Goal: Communication & Community: Answer question/provide support

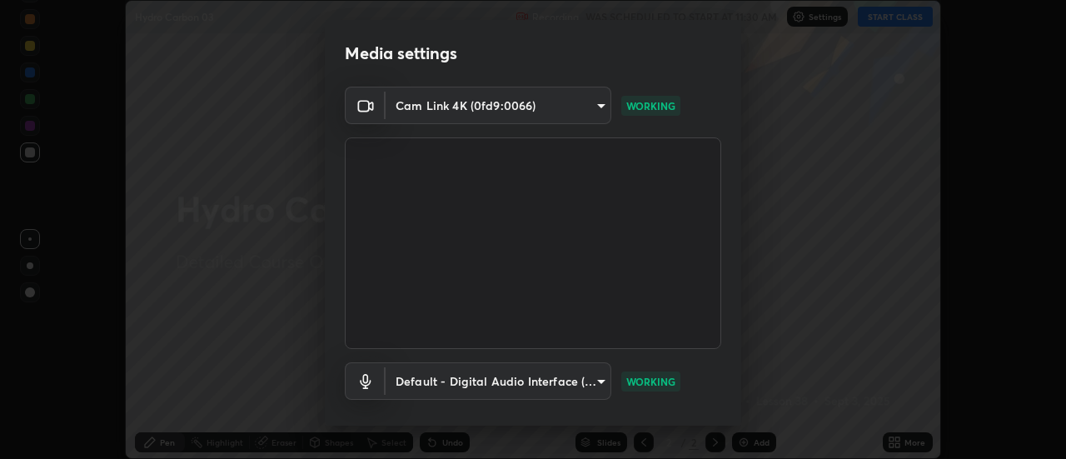
scroll to position [87, 0]
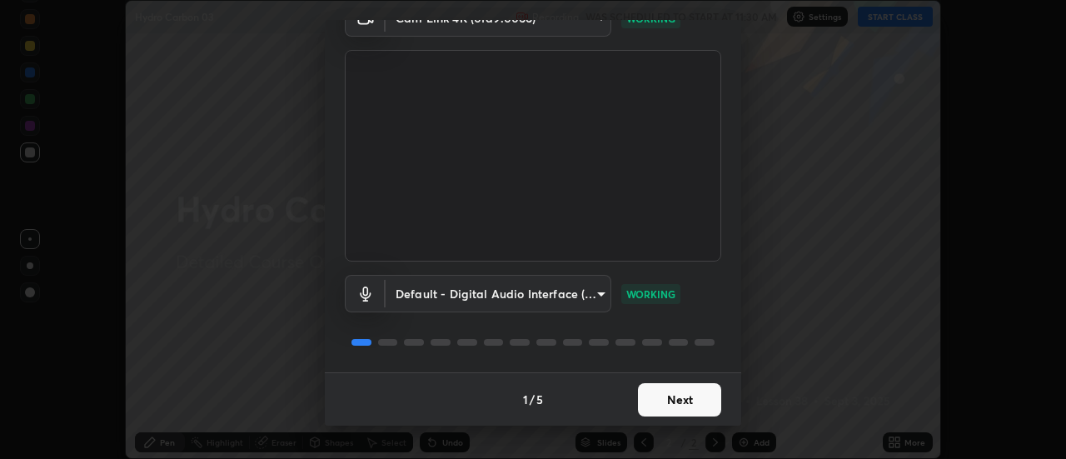
click at [664, 405] on button "Next" at bounding box center [679, 399] width 83 height 33
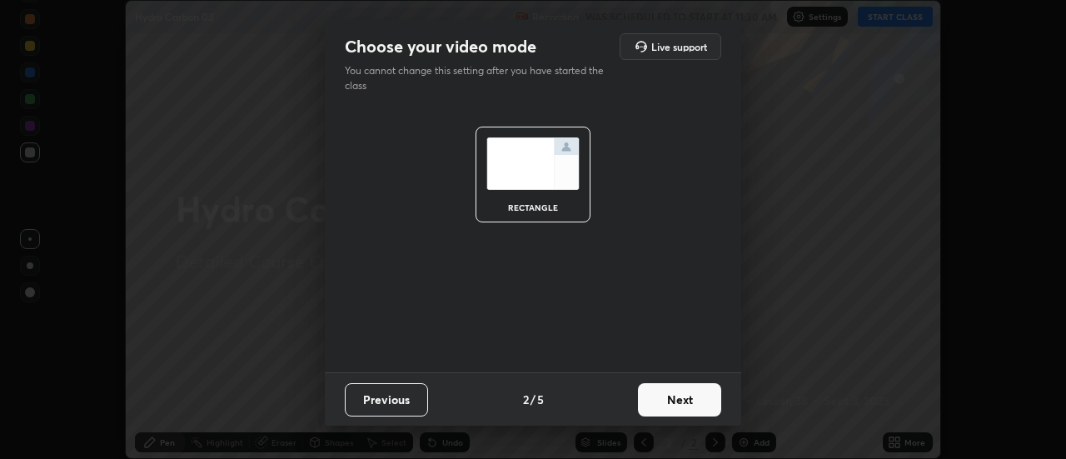
click at [668, 401] on button "Next" at bounding box center [679, 399] width 83 height 33
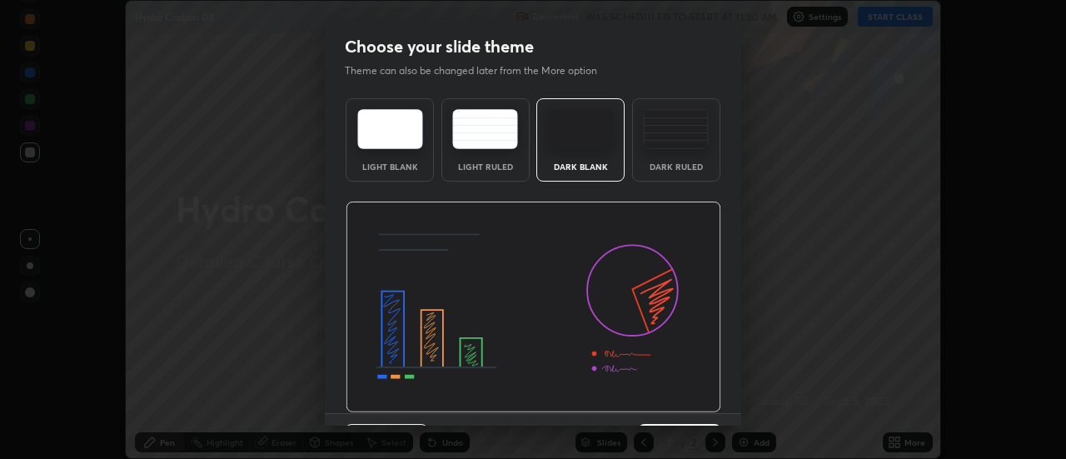
scroll to position [41, 0]
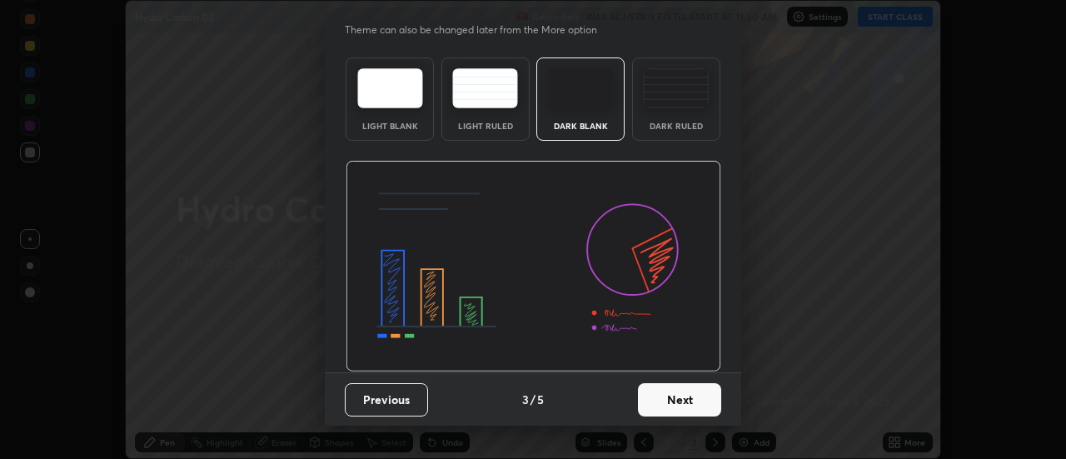
click at [662, 393] on button "Next" at bounding box center [679, 399] width 83 height 33
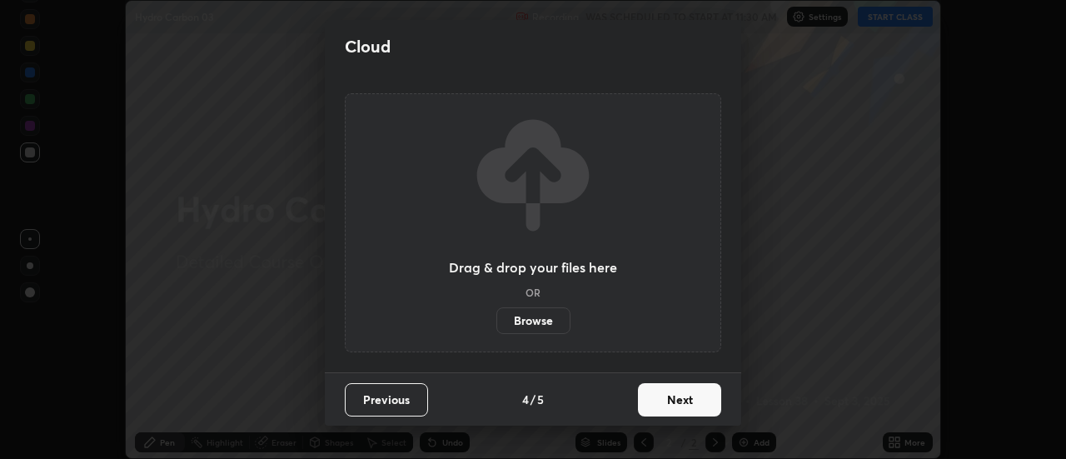
click at [658, 400] on button "Next" at bounding box center [679, 399] width 83 height 33
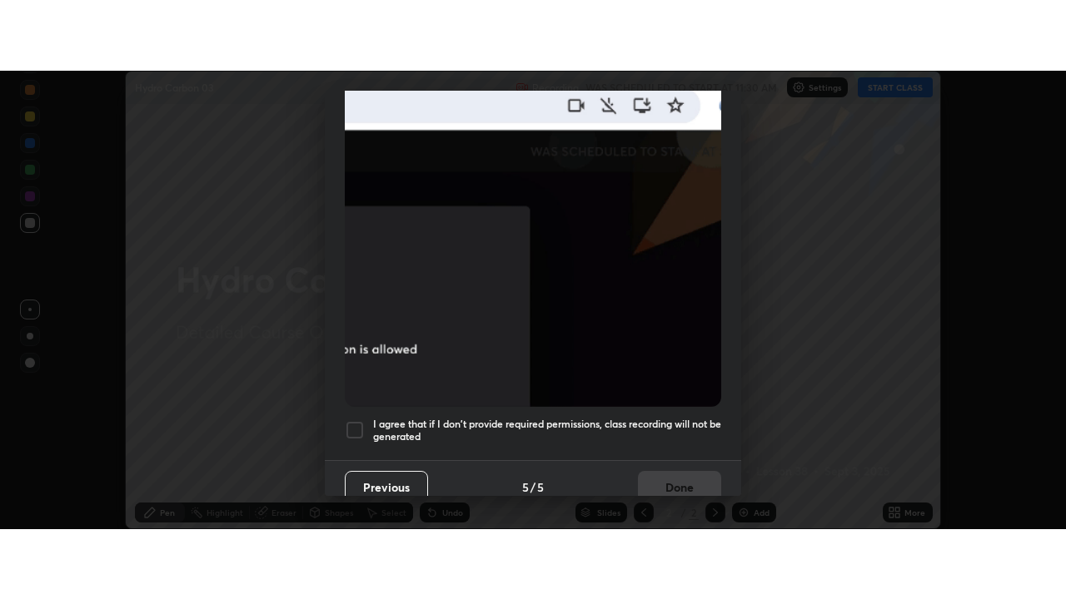
scroll to position [427, 0]
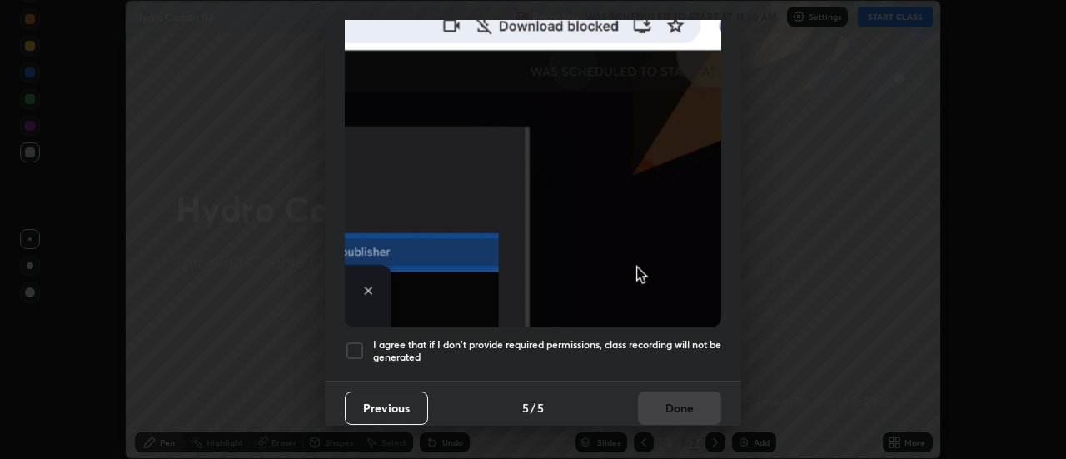
click at [360, 341] on div at bounding box center [355, 351] width 20 height 20
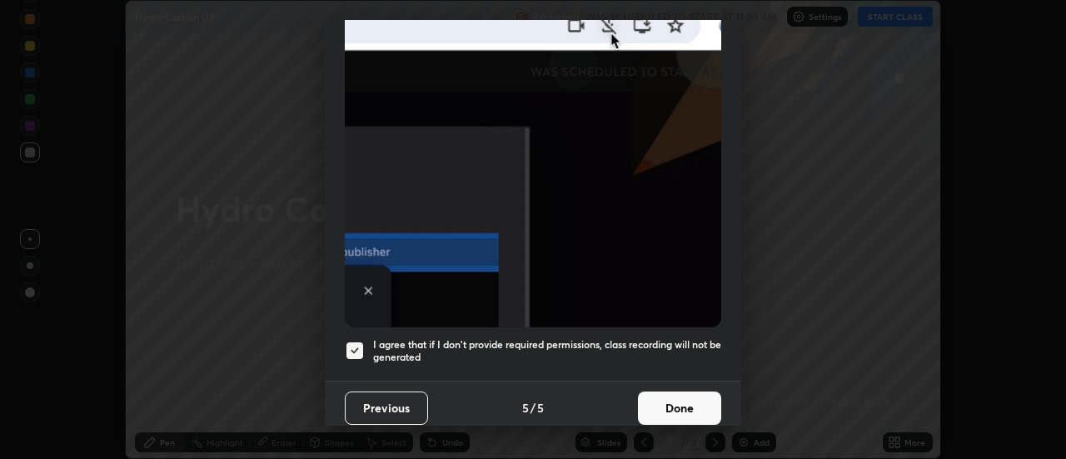
click at [674, 395] on button "Done" at bounding box center [679, 407] width 83 height 33
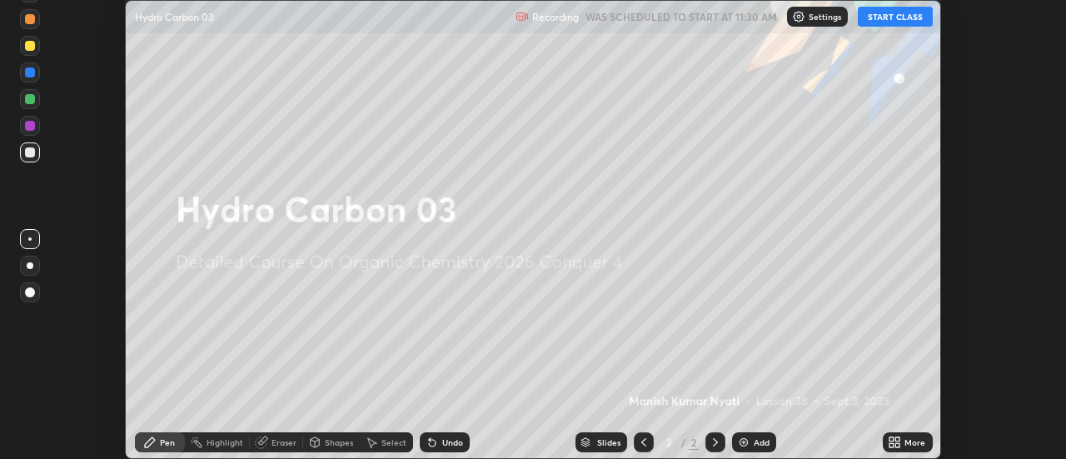
click at [892, 439] on icon at bounding box center [891, 439] width 4 height 4
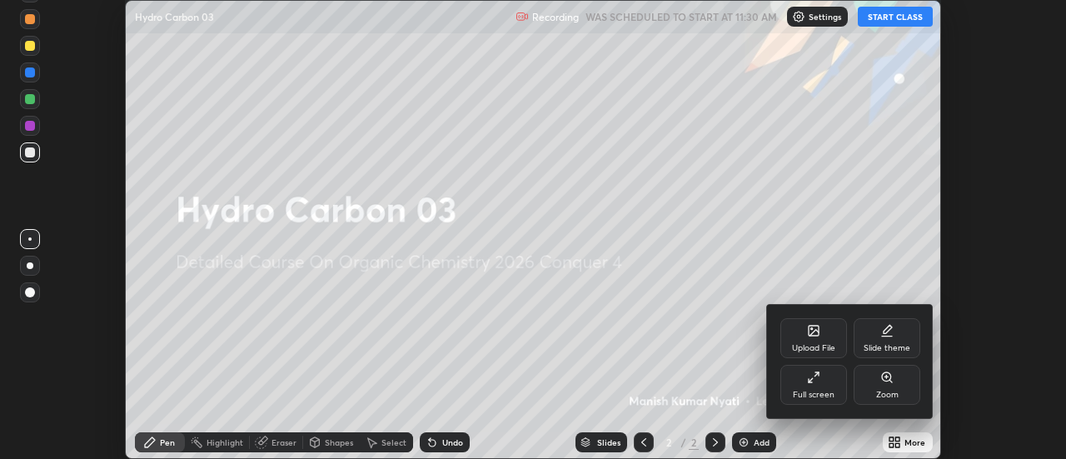
click at [821, 377] on div "Full screen" at bounding box center [813, 385] width 67 height 40
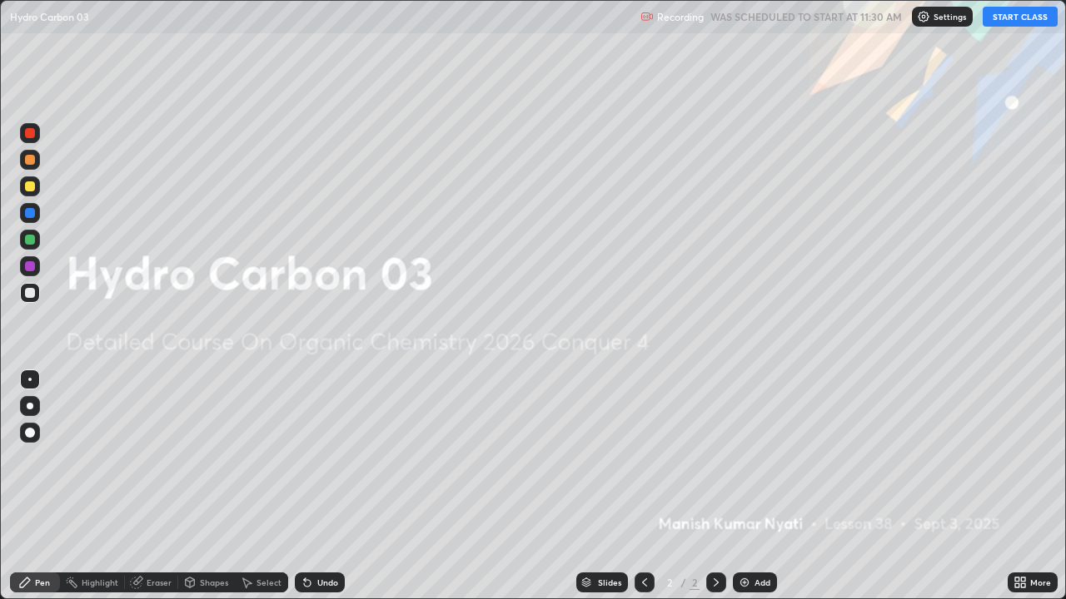
scroll to position [599, 1066]
click at [754, 458] on div "Add" at bounding box center [762, 583] width 16 height 8
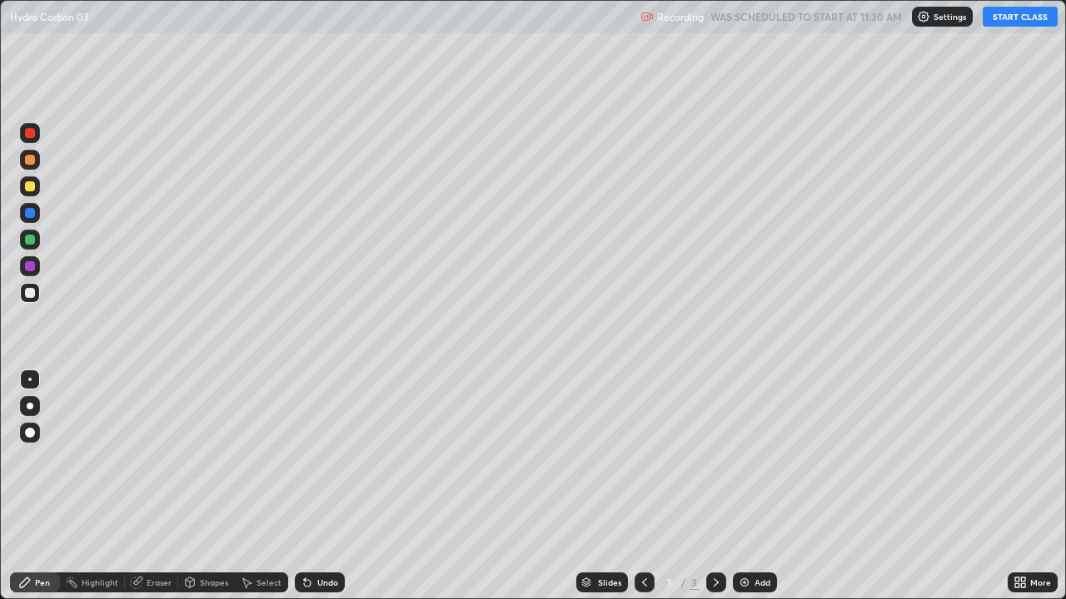
click at [999, 18] on button "START CLASS" at bounding box center [1019, 17] width 75 height 20
click at [32, 137] on div at bounding box center [30, 133] width 10 height 10
click at [29, 293] on div at bounding box center [30, 293] width 10 height 10
click at [162, 458] on div "Eraser" at bounding box center [159, 583] width 25 height 8
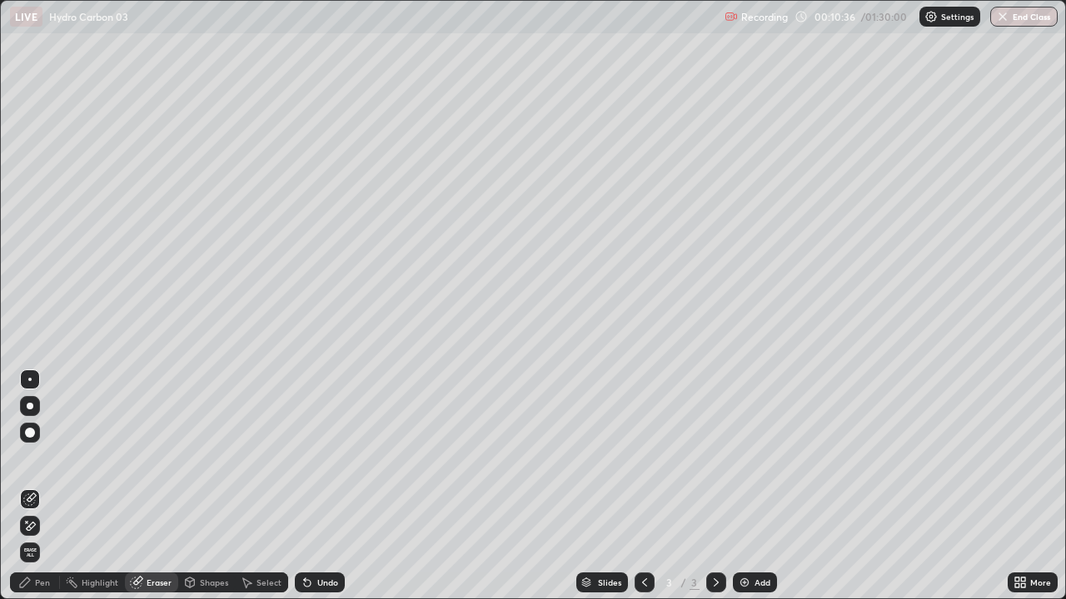
click at [271, 458] on div "Select" at bounding box center [268, 583] width 25 height 8
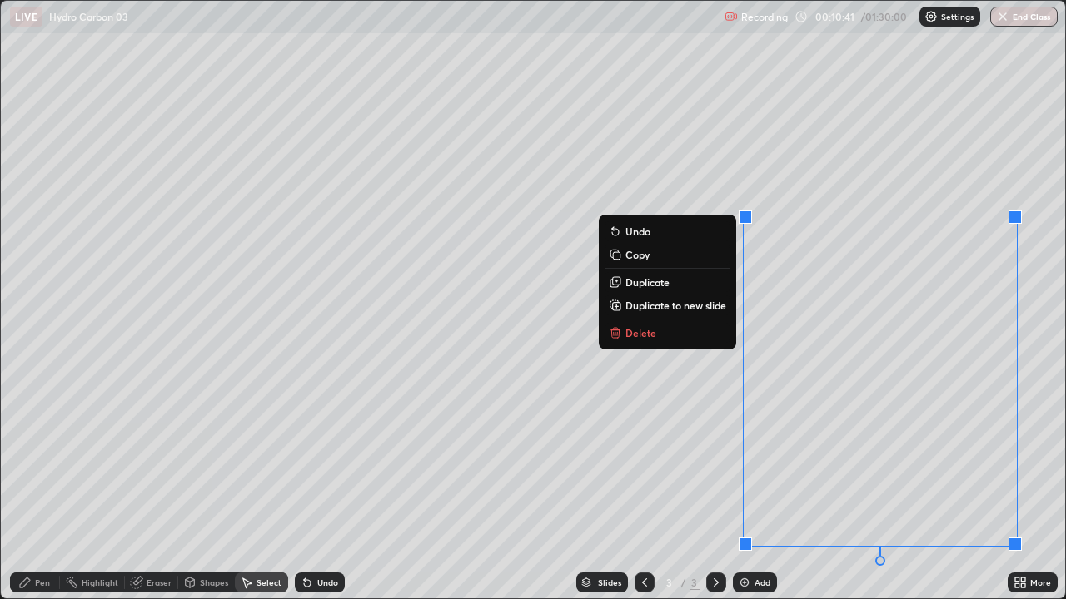
click at [720, 333] on button "Delete" at bounding box center [667, 333] width 124 height 20
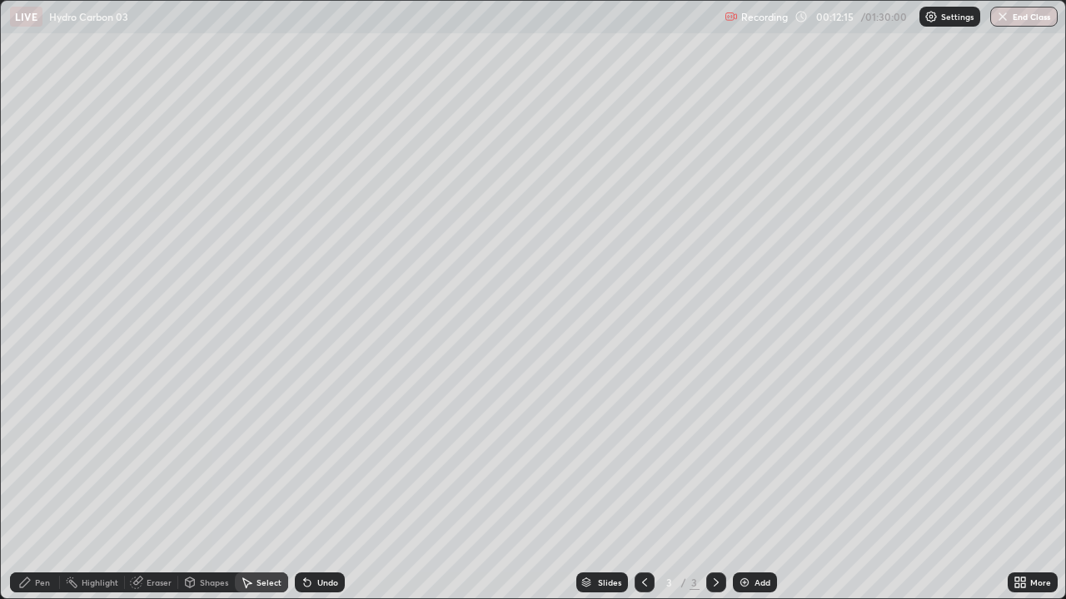
click at [47, 458] on div "Pen" at bounding box center [42, 583] width 15 height 8
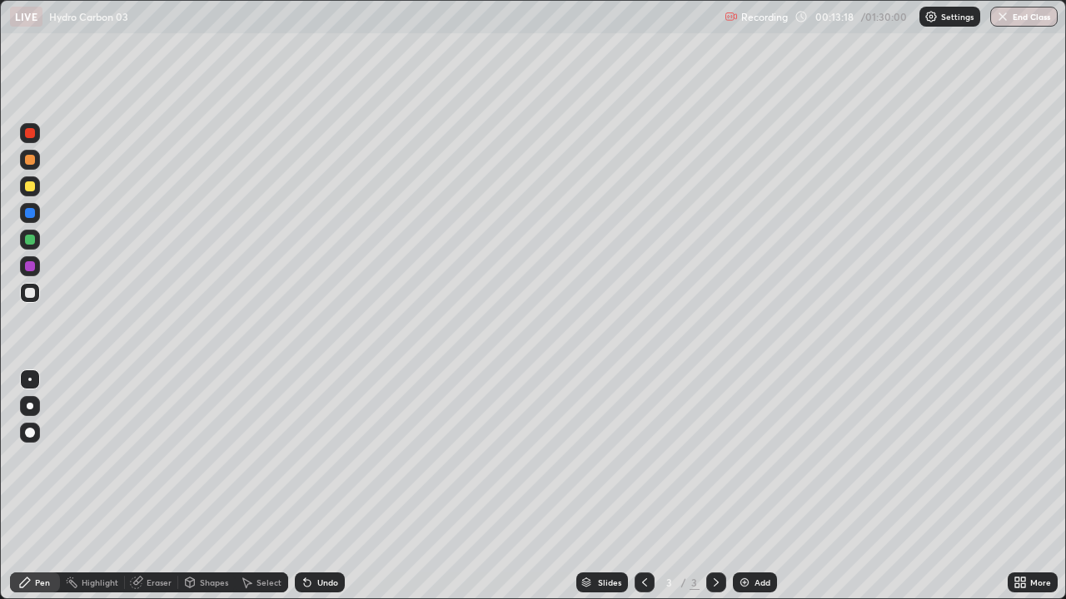
click at [166, 458] on div "Eraser" at bounding box center [159, 583] width 25 height 8
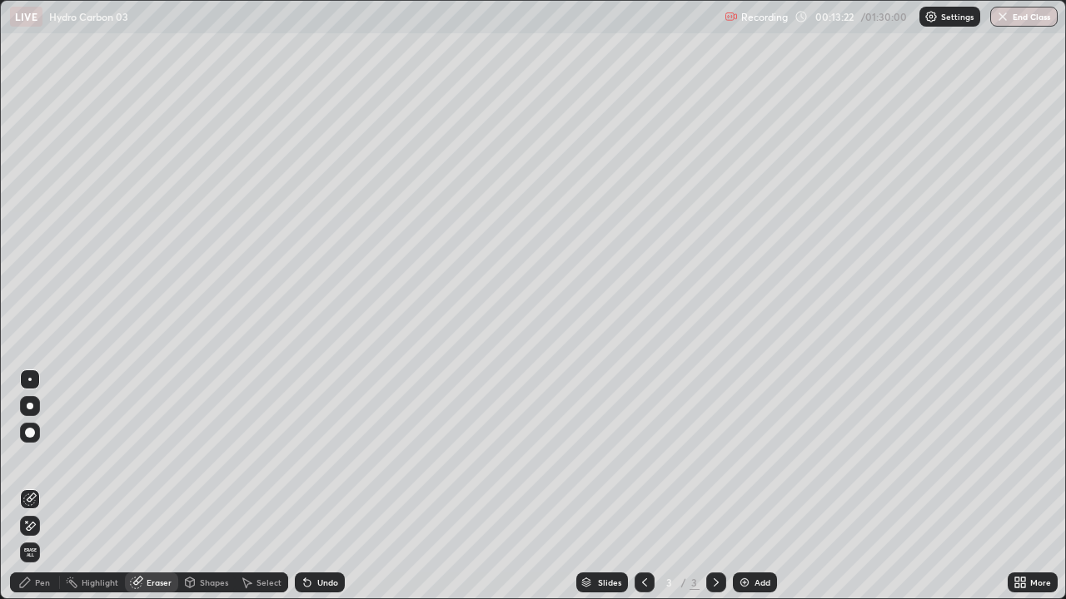
click at [51, 458] on div "Pen" at bounding box center [35, 583] width 50 height 20
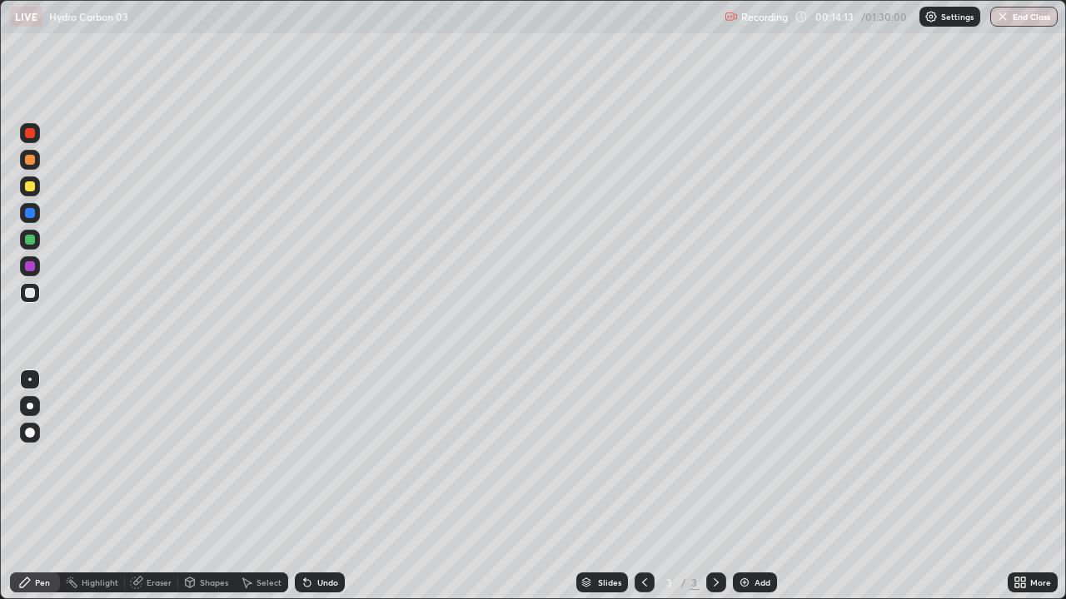
click at [326, 458] on div "Undo" at bounding box center [320, 583] width 50 height 20
click at [714, 458] on icon at bounding box center [715, 582] width 13 height 13
click at [742, 458] on img at bounding box center [744, 582] width 13 height 13
click at [643, 458] on icon at bounding box center [644, 582] width 13 height 13
click at [747, 458] on img at bounding box center [744, 582] width 13 height 13
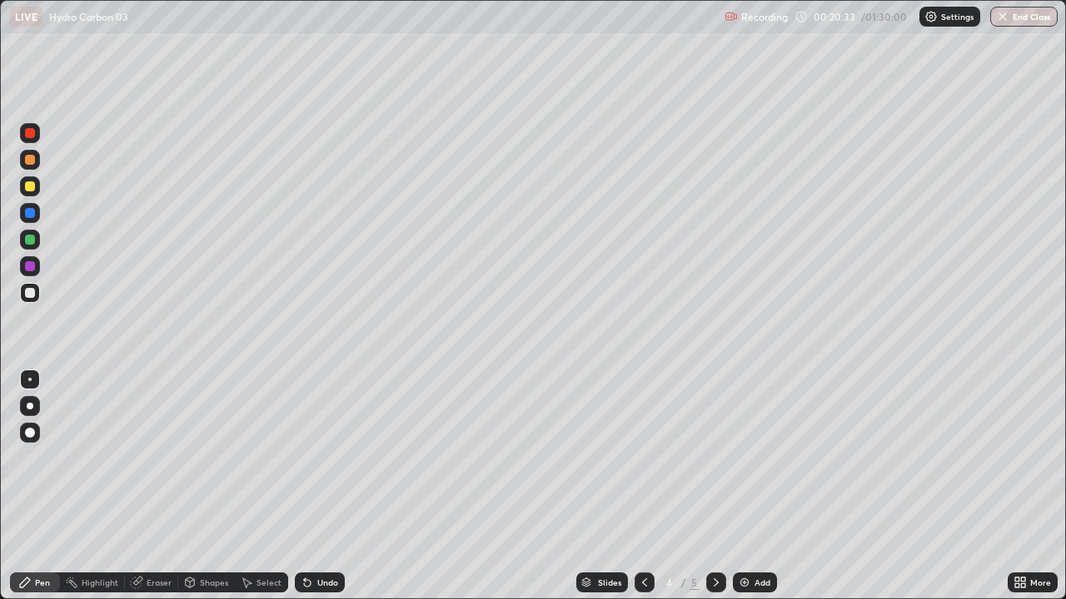
click at [263, 458] on div "Select" at bounding box center [268, 583] width 25 height 8
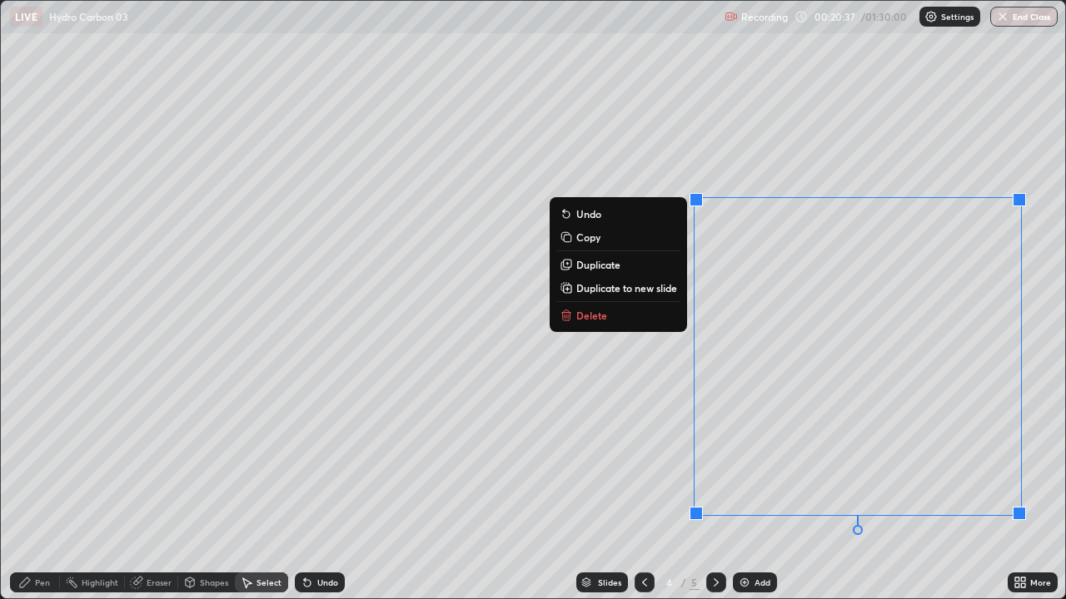
click at [674, 314] on button "Delete" at bounding box center [618, 316] width 124 height 20
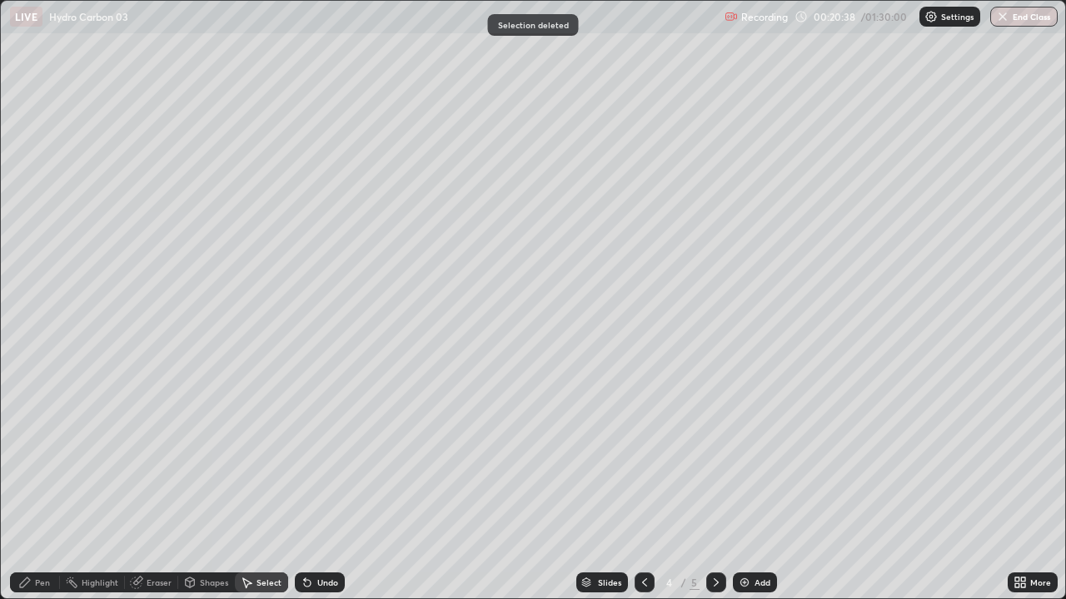
click at [49, 458] on div "Pen" at bounding box center [42, 583] width 15 height 8
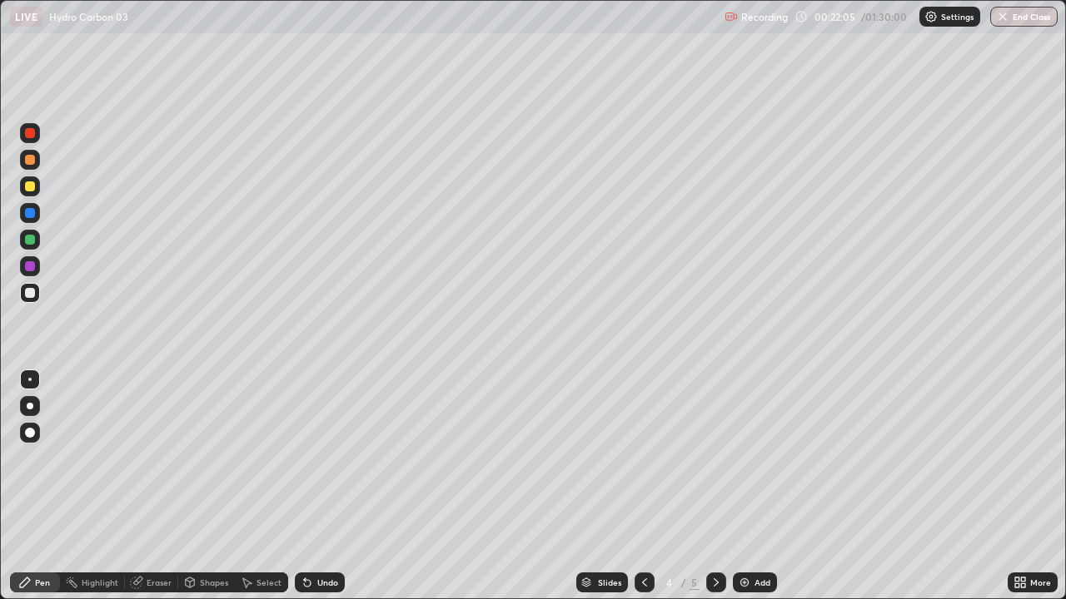
click at [739, 458] on img at bounding box center [744, 582] width 13 height 13
click at [644, 458] on icon at bounding box center [644, 582] width 13 height 13
click at [721, 458] on div at bounding box center [716, 583] width 20 height 20
click at [271, 458] on div "Select" at bounding box center [268, 583] width 25 height 8
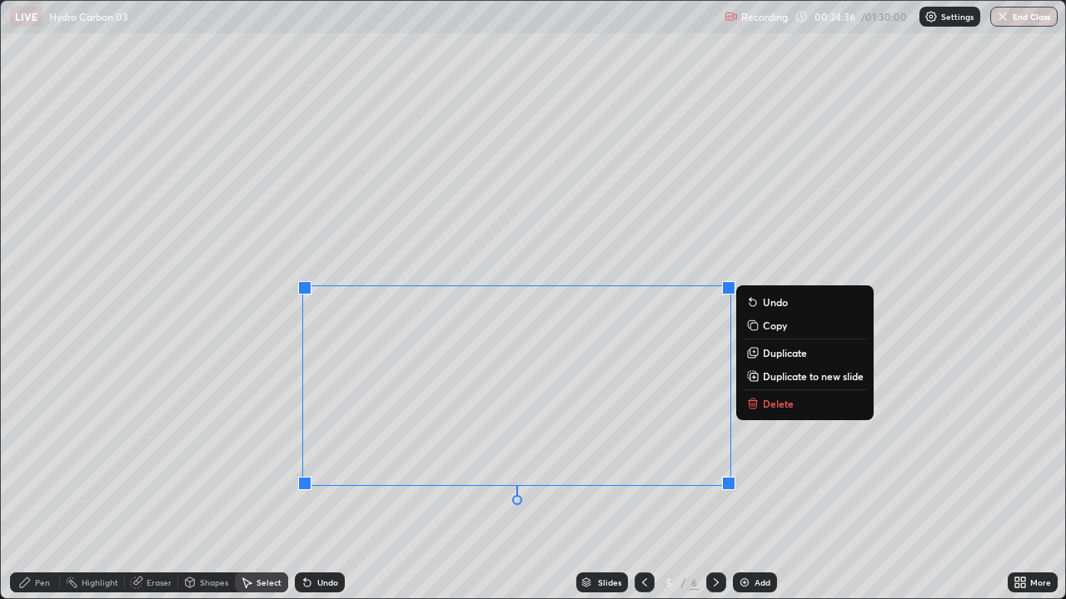
click at [768, 399] on p "Delete" at bounding box center [778, 403] width 31 height 13
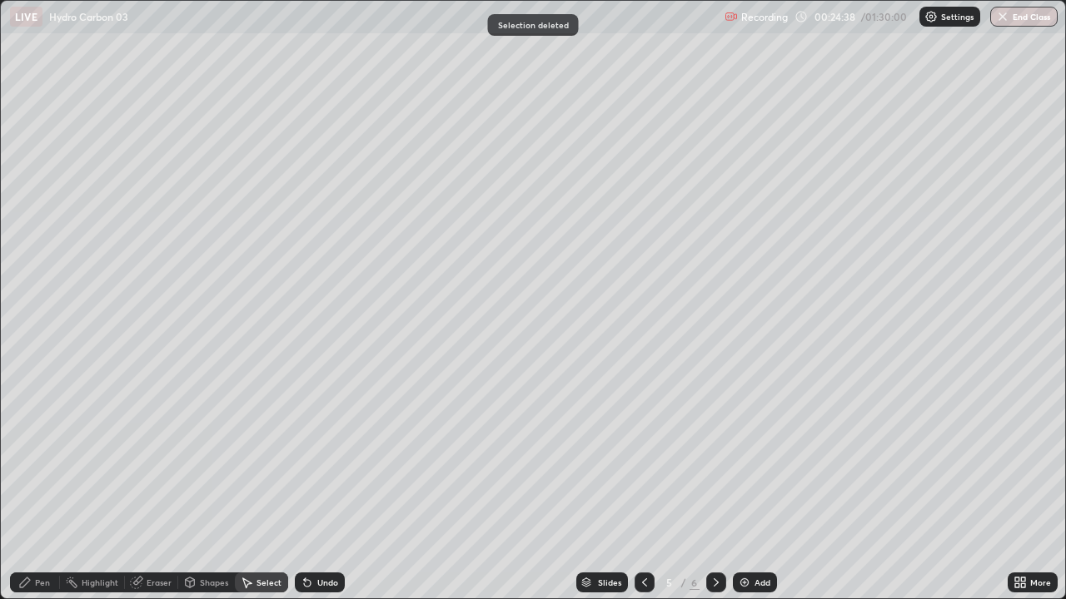
click at [43, 458] on div "Pen" at bounding box center [42, 583] width 15 height 8
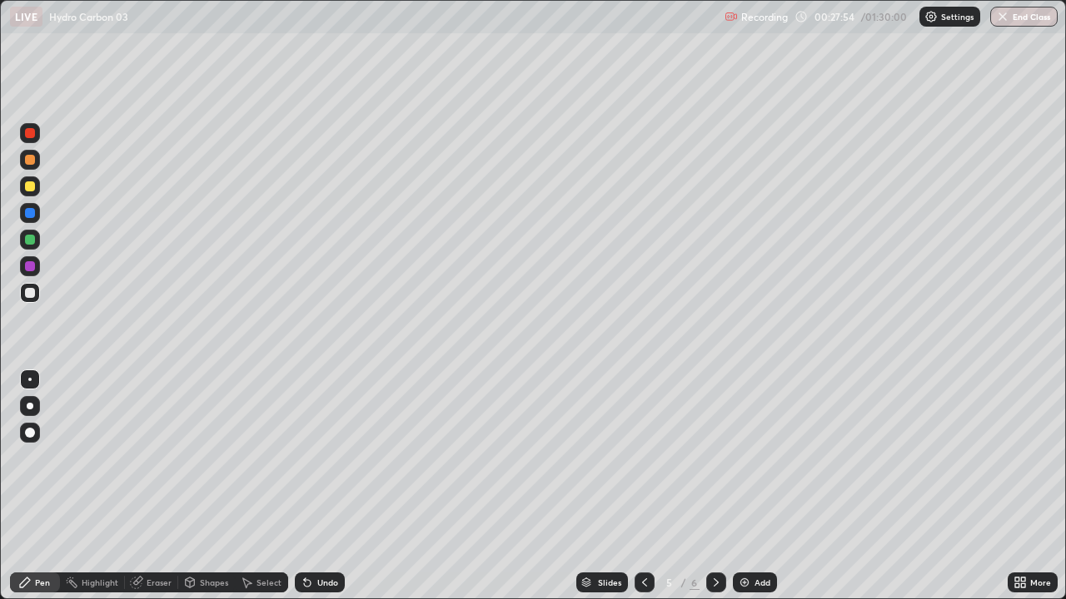
click at [165, 458] on div "Eraser" at bounding box center [159, 583] width 25 height 8
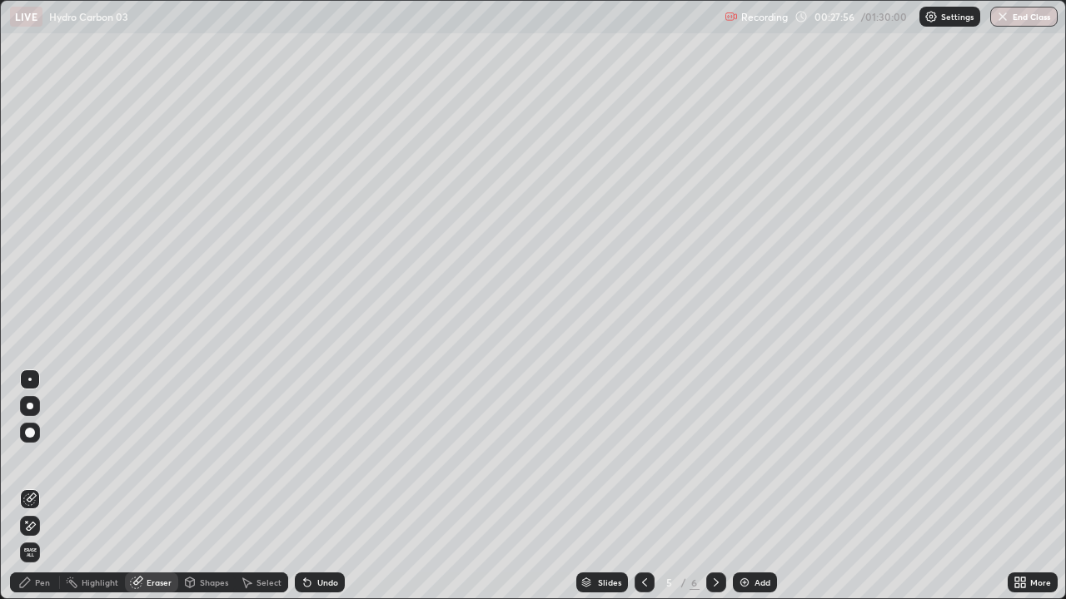
click at [50, 458] on div "Pen" at bounding box center [35, 583] width 50 height 20
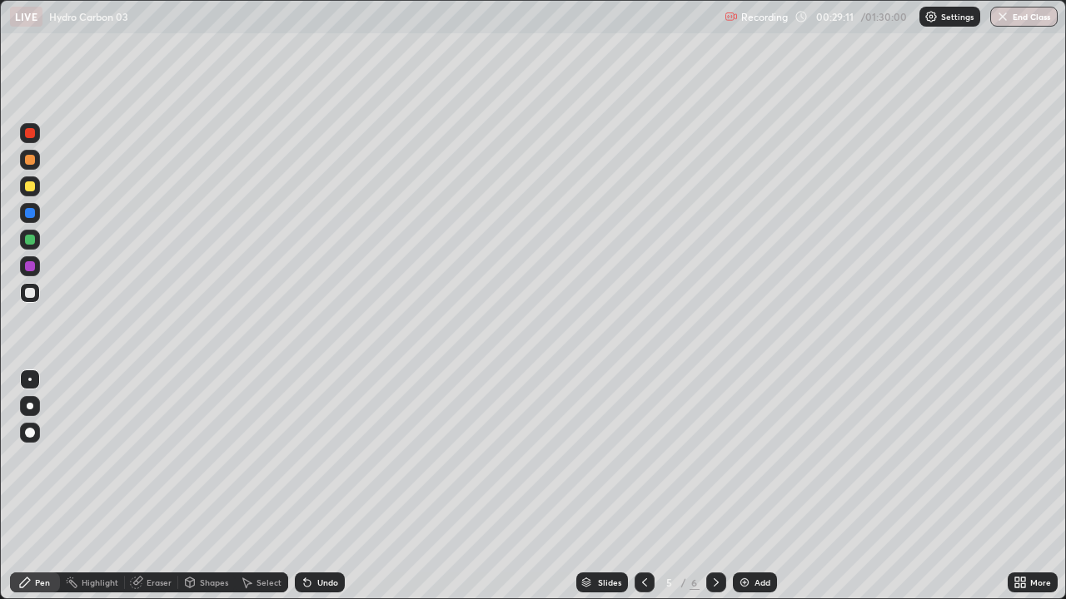
click at [748, 458] on img at bounding box center [744, 582] width 13 height 13
click at [641, 458] on icon at bounding box center [644, 582] width 13 height 13
click at [642, 458] on icon at bounding box center [644, 582] width 13 height 13
click at [716, 458] on icon at bounding box center [715, 583] width 5 height 8
click at [714, 458] on icon at bounding box center [715, 582] width 13 height 13
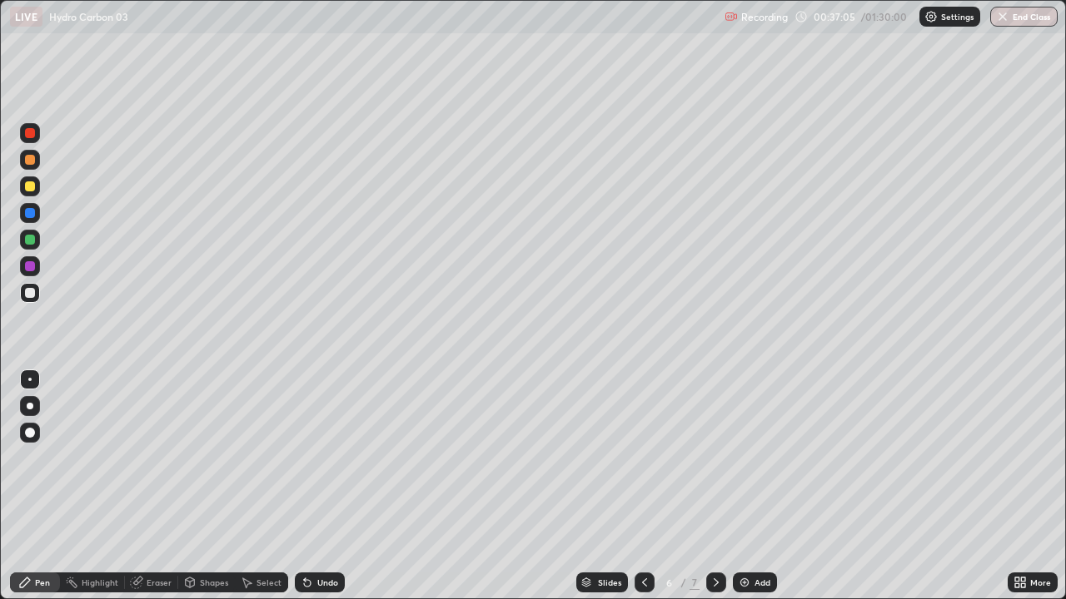
click at [324, 458] on div "Undo" at bounding box center [327, 583] width 21 height 8
click at [277, 458] on div "Select" at bounding box center [268, 583] width 25 height 8
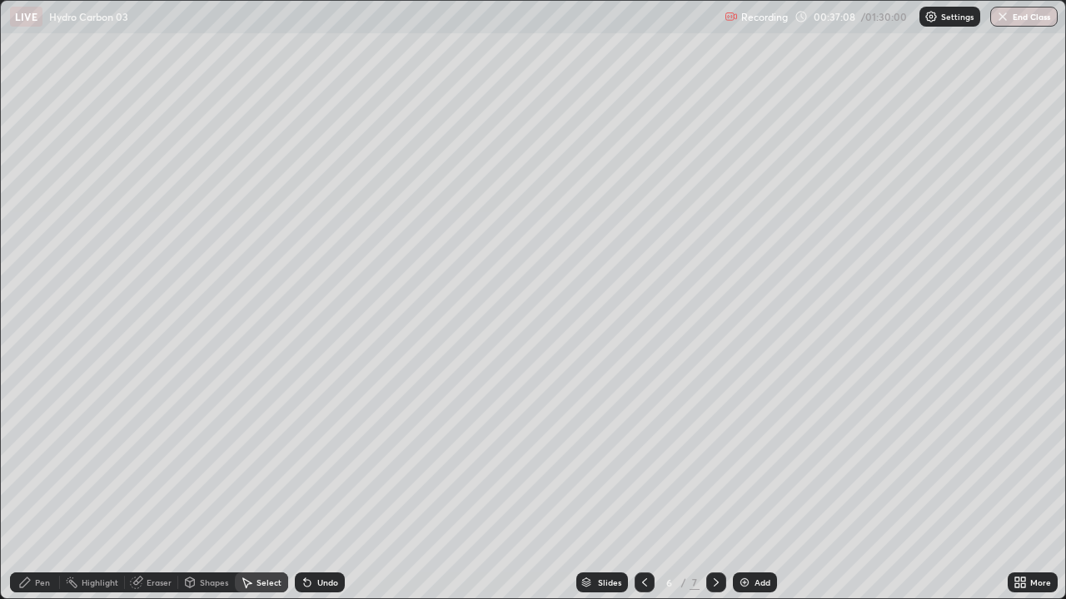
click at [321, 458] on div "Undo" at bounding box center [320, 583] width 50 height 20
click at [846, 353] on div "0 ° Undo Copy Duplicate Duplicate to new slide Delete" at bounding box center [533, 300] width 1064 height 598
click at [850, 341] on div "0 ° Undo Copy Duplicate Duplicate to new slide Delete" at bounding box center [533, 300] width 1064 height 598
click at [41, 458] on div "Pen" at bounding box center [42, 583] width 15 height 8
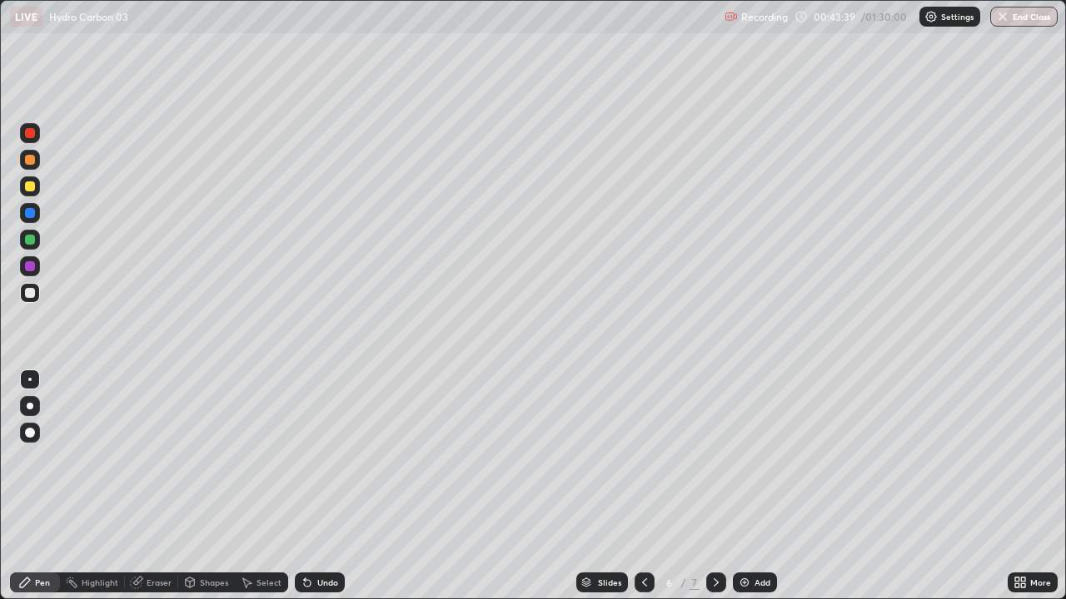
click at [744, 458] on img at bounding box center [744, 582] width 13 height 13
click at [317, 458] on div "Undo" at bounding box center [320, 583] width 50 height 20
click at [319, 458] on div "Undo" at bounding box center [327, 583] width 21 height 8
click at [317, 458] on div "Undo" at bounding box center [320, 583] width 50 height 20
click at [321, 458] on div "Undo" at bounding box center [320, 583] width 50 height 20
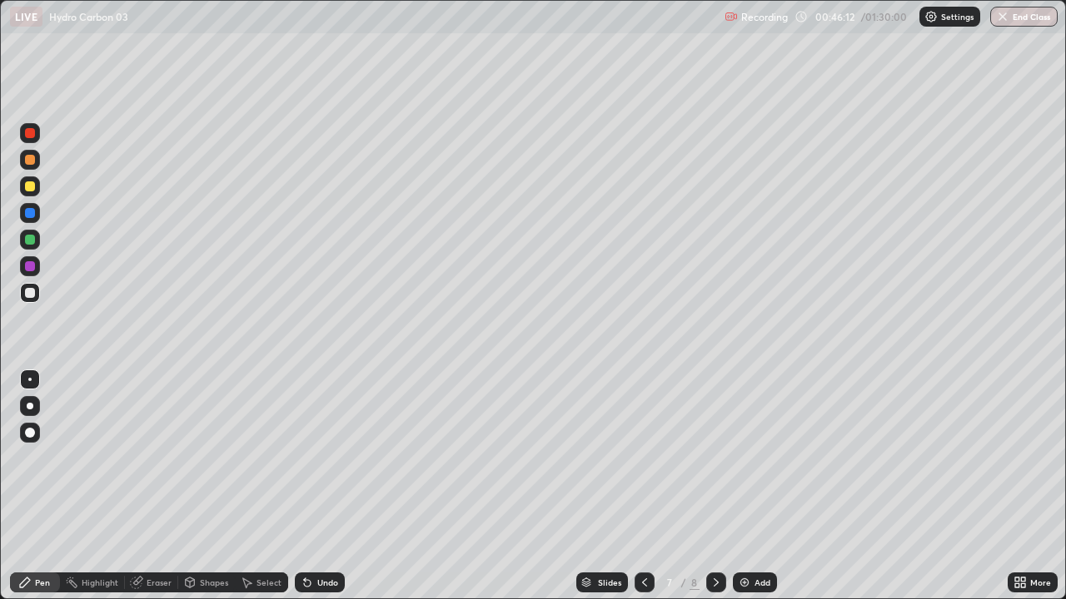
click at [163, 458] on div "Eraser" at bounding box center [159, 583] width 25 height 8
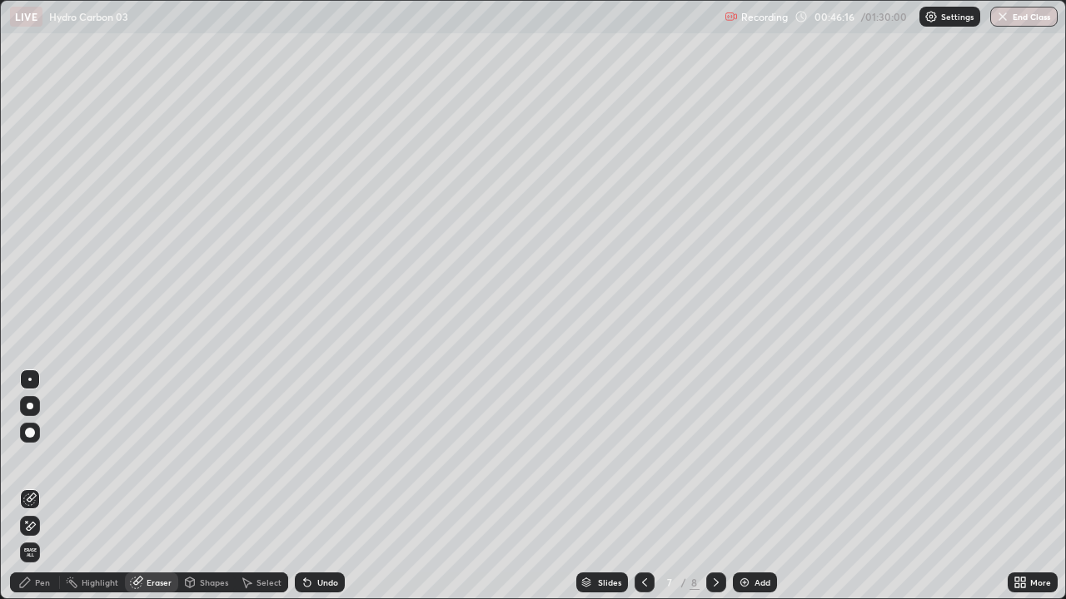
click at [47, 458] on div "Pen" at bounding box center [42, 583] width 15 height 8
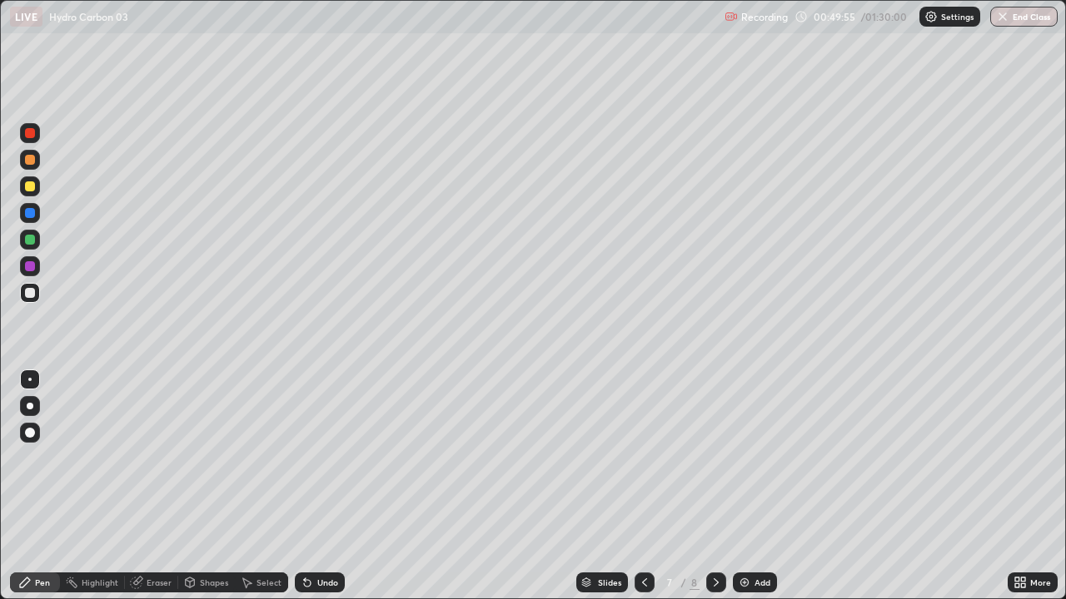
click at [748, 458] on img at bounding box center [744, 582] width 13 height 13
click at [713, 458] on icon at bounding box center [715, 583] width 5 height 8
click at [326, 458] on div "Undo" at bounding box center [327, 583] width 21 height 8
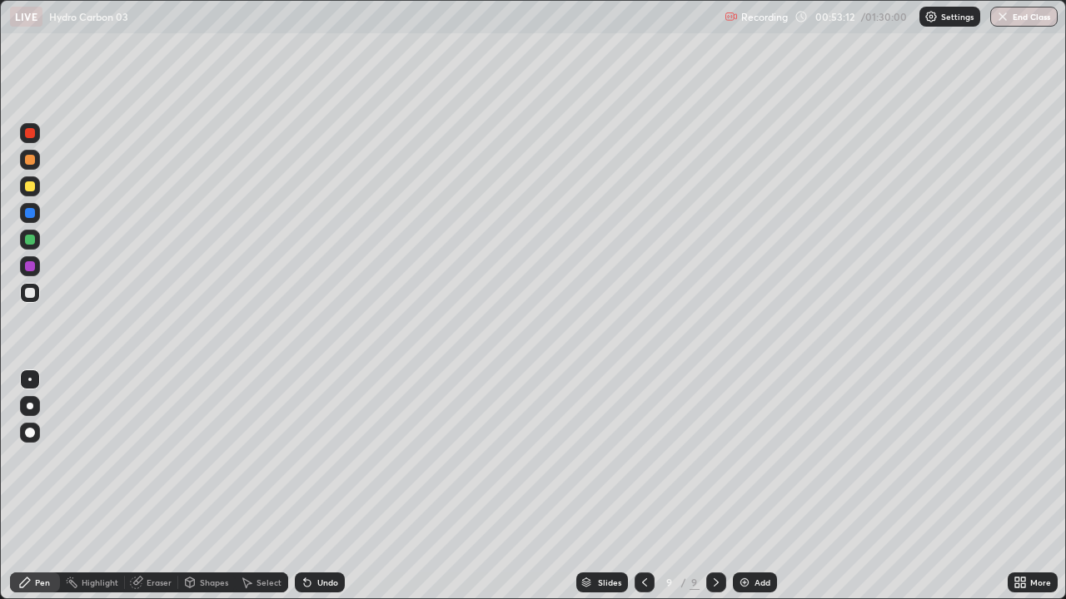
click at [168, 458] on div "Eraser" at bounding box center [159, 583] width 25 height 8
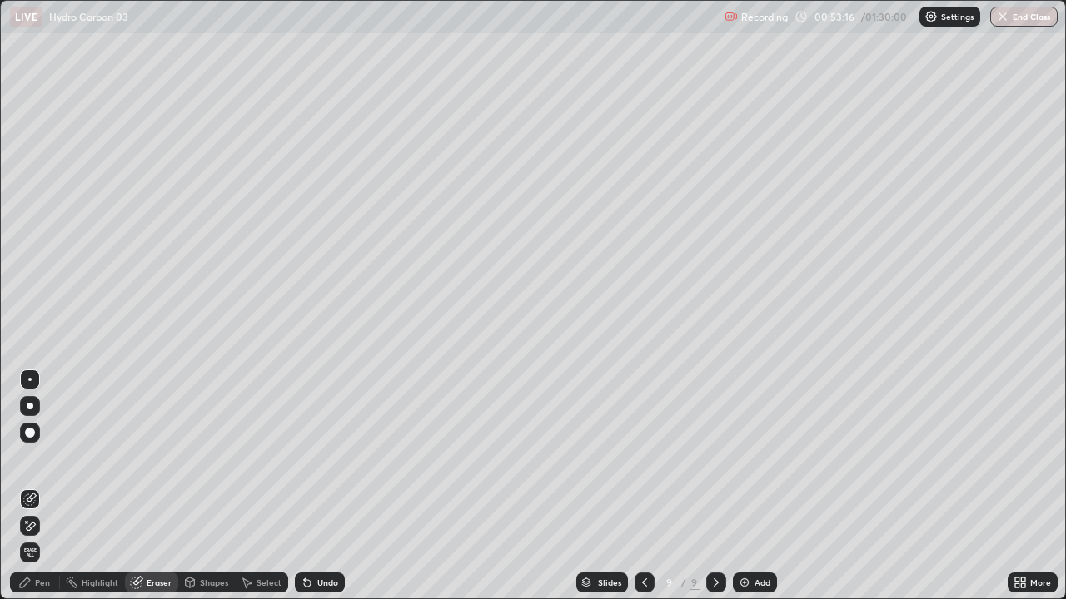
click at [51, 458] on div "Pen" at bounding box center [35, 583] width 50 height 20
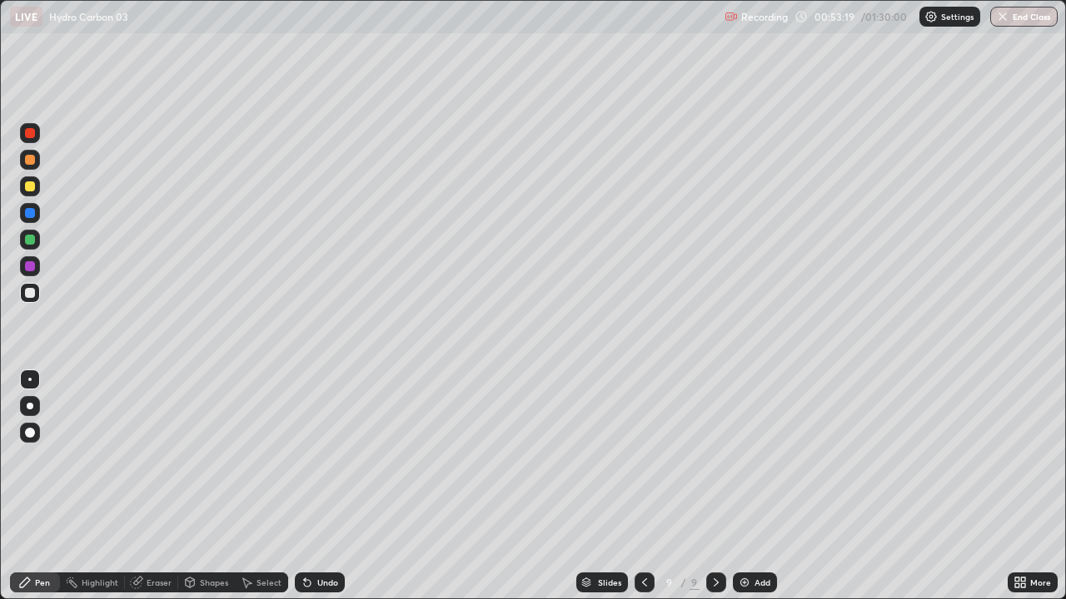
click at [158, 458] on div "Eraser" at bounding box center [159, 583] width 25 height 8
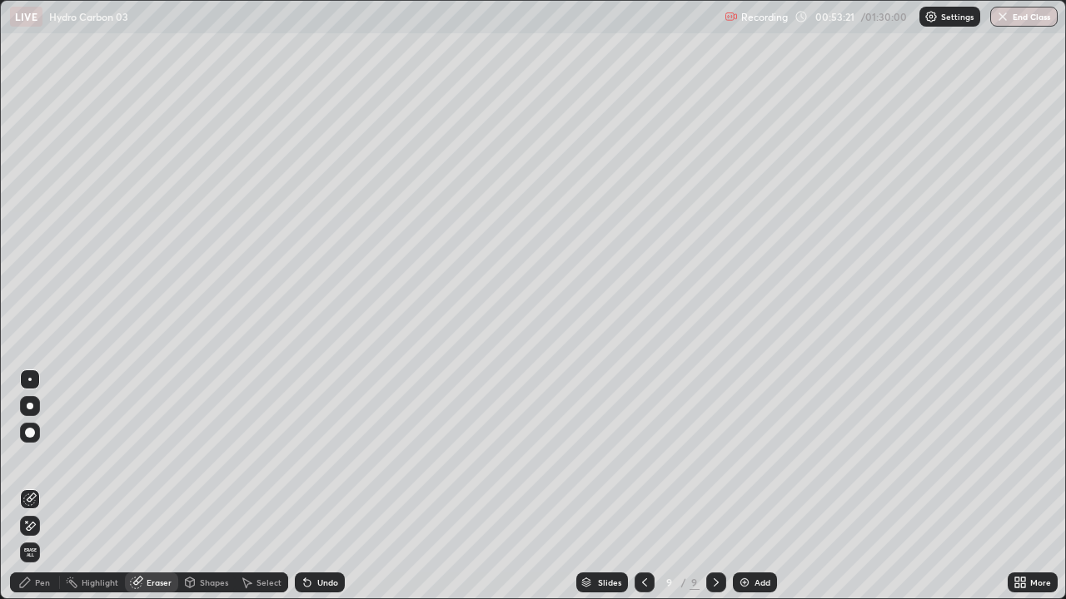
click at [50, 458] on div "Pen" at bounding box center [35, 583] width 50 height 20
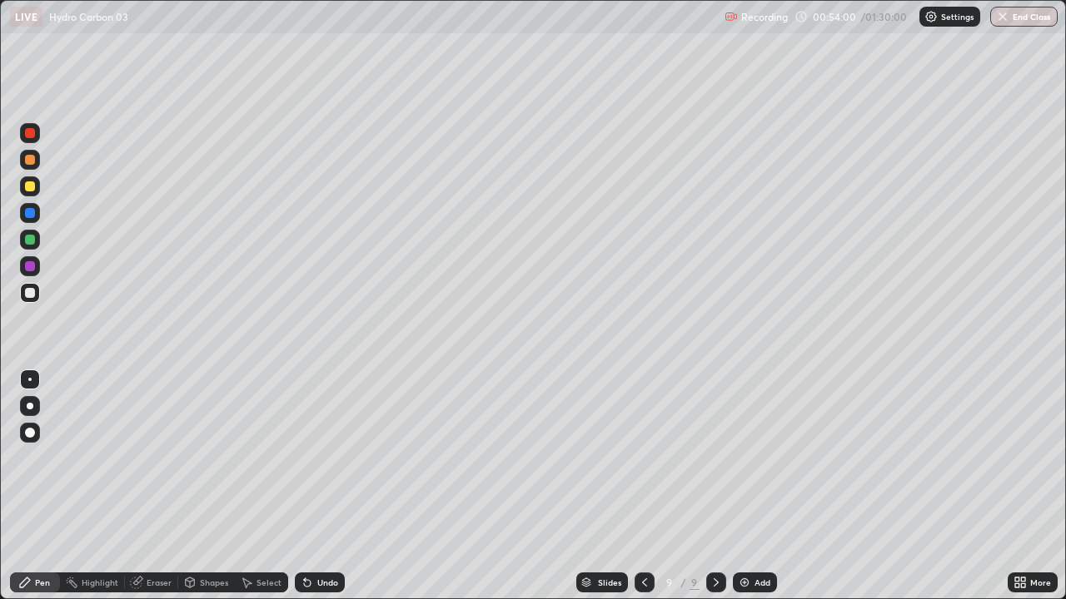
click at [326, 458] on div "Undo" at bounding box center [320, 583] width 50 height 20
click at [652, 458] on div at bounding box center [644, 583] width 20 height 20
click at [642, 458] on icon at bounding box center [644, 582] width 13 height 13
click at [712, 458] on icon at bounding box center [715, 582] width 13 height 13
click at [644, 458] on icon at bounding box center [644, 582] width 13 height 13
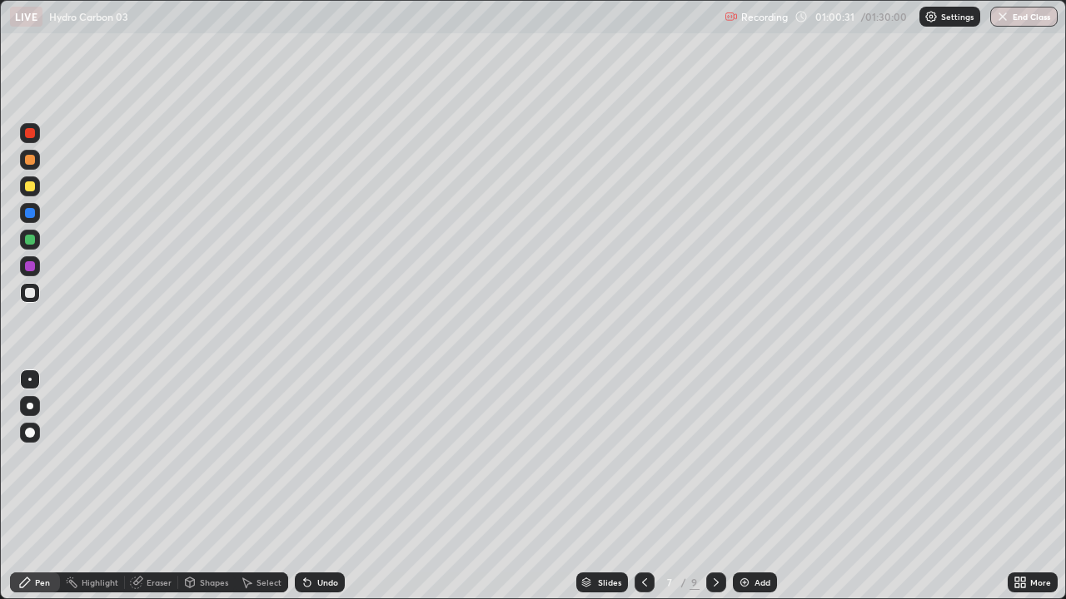
click at [714, 458] on icon at bounding box center [715, 582] width 13 height 13
click at [756, 458] on div "Add" at bounding box center [762, 583] width 16 height 8
click at [310, 458] on icon at bounding box center [307, 582] width 13 height 13
click at [322, 458] on div "Undo" at bounding box center [327, 583] width 21 height 8
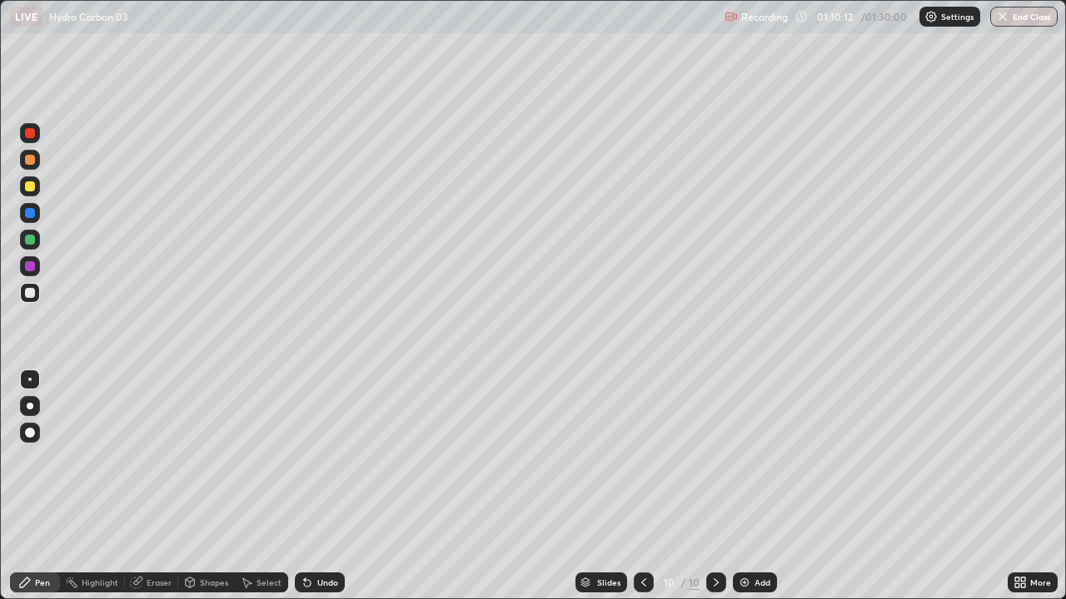
click at [321, 458] on div "Undo" at bounding box center [320, 583] width 50 height 20
click at [317, 458] on div "Undo" at bounding box center [327, 583] width 21 height 8
click at [307, 458] on div "Undo" at bounding box center [320, 583] width 50 height 20
click at [306, 458] on div "Undo" at bounding box center [320, 583] width 50 height 20
click at [305, 458] on icon at bounding box center [307, 582] width 13 height 13
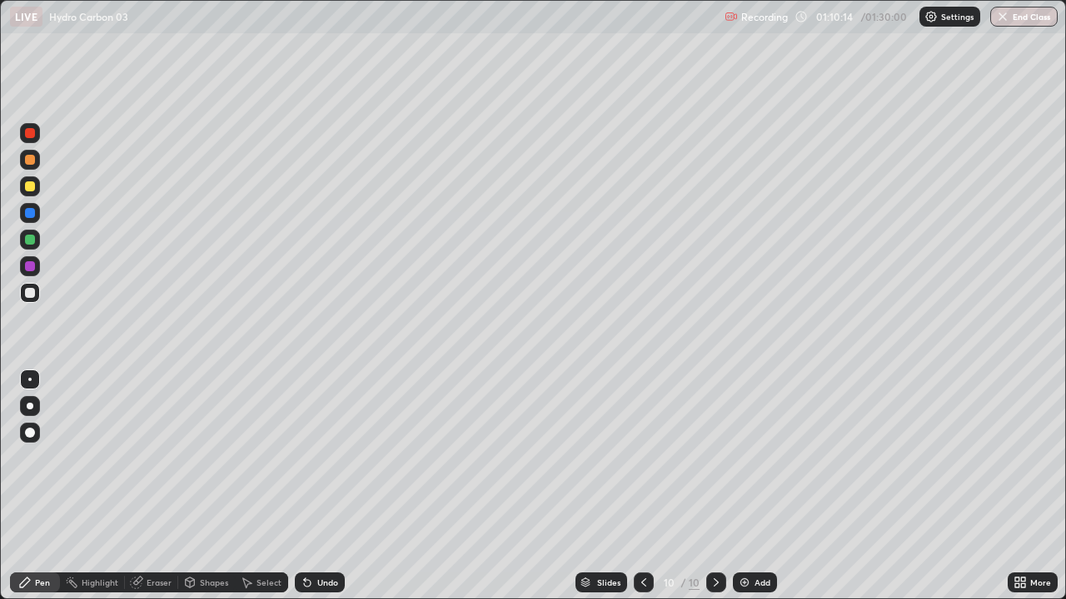
click at [304, 458] on icon at bounding box center [307, 582] width 13 height 13
click at [159, 458] on div "Eraser" at bounding box center [159, 583] width 25 height 8
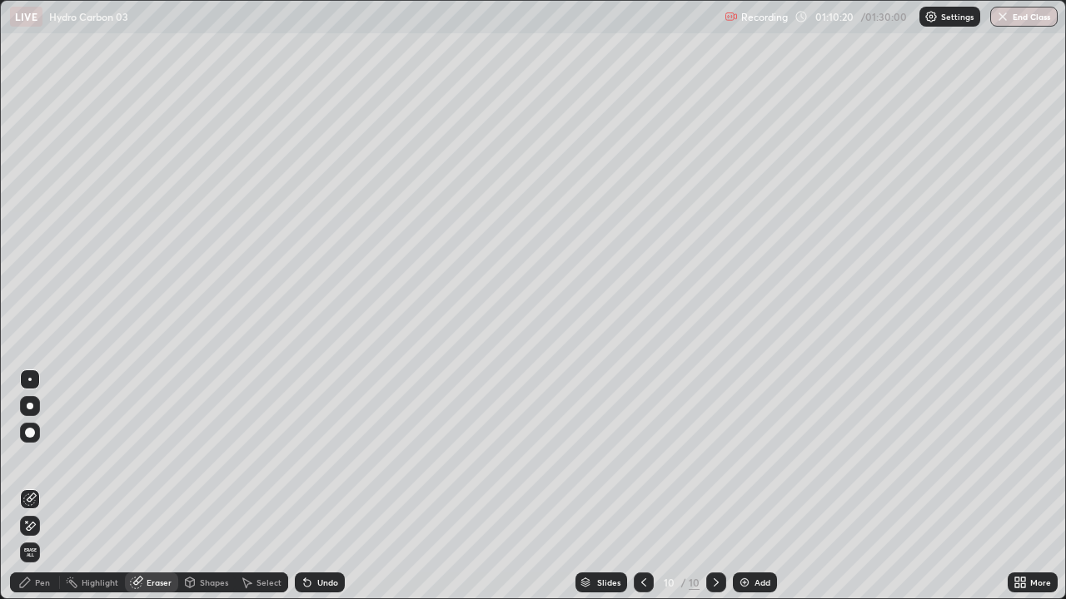
click at [55, 458] on div "Pen" at bounding box center [35, 583] width 50 height 20
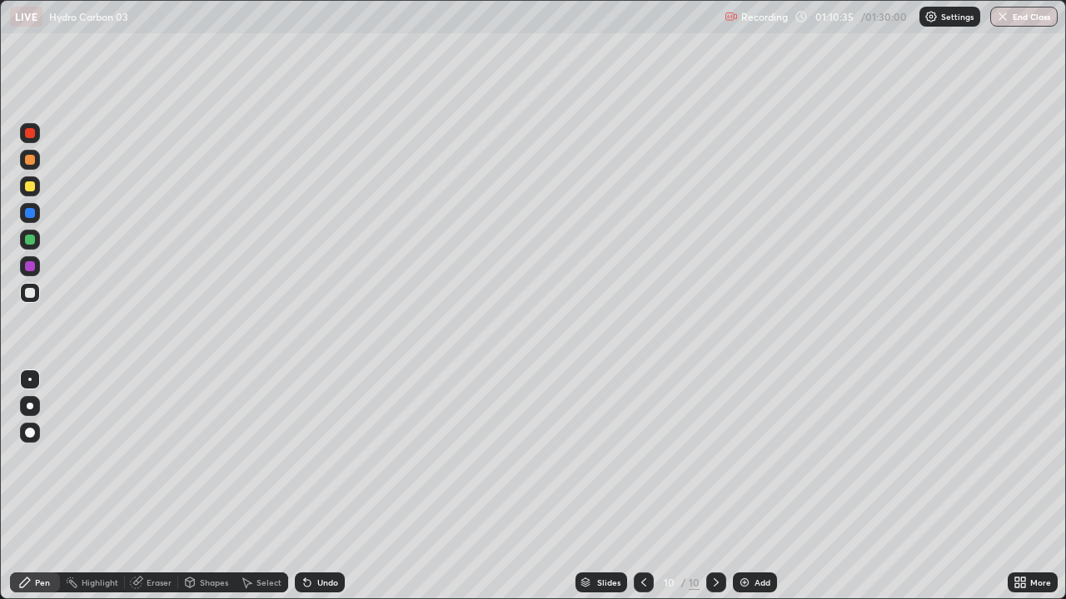
click at [169, 458] on div "Eraser" at bounding box center [159, 583] width 25 height 8
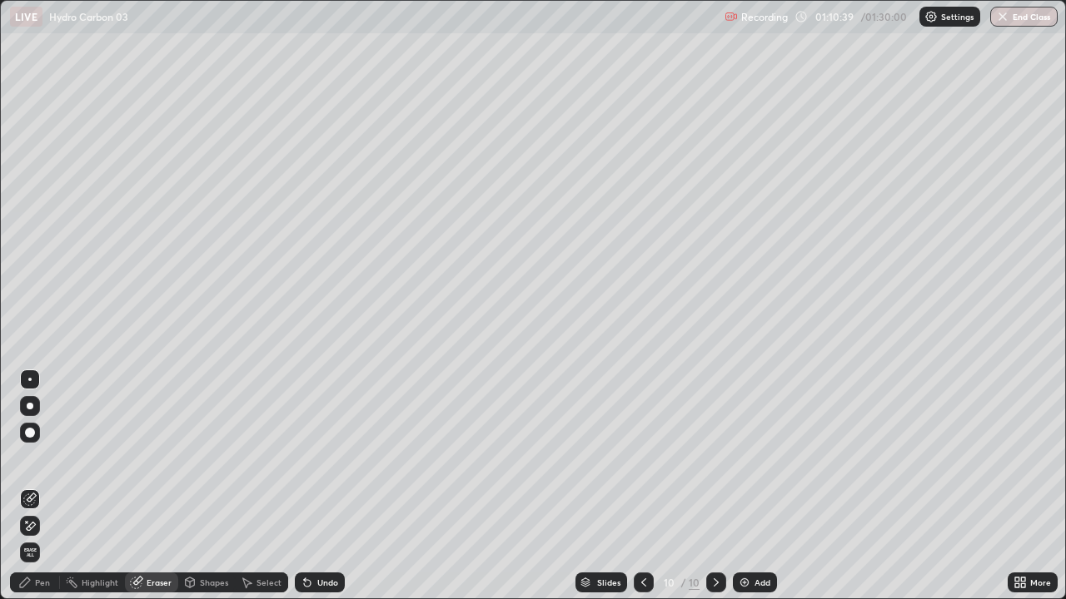
click at [50, 458] on div "Pen" at bounding box center [35, 583] width 50 height 20
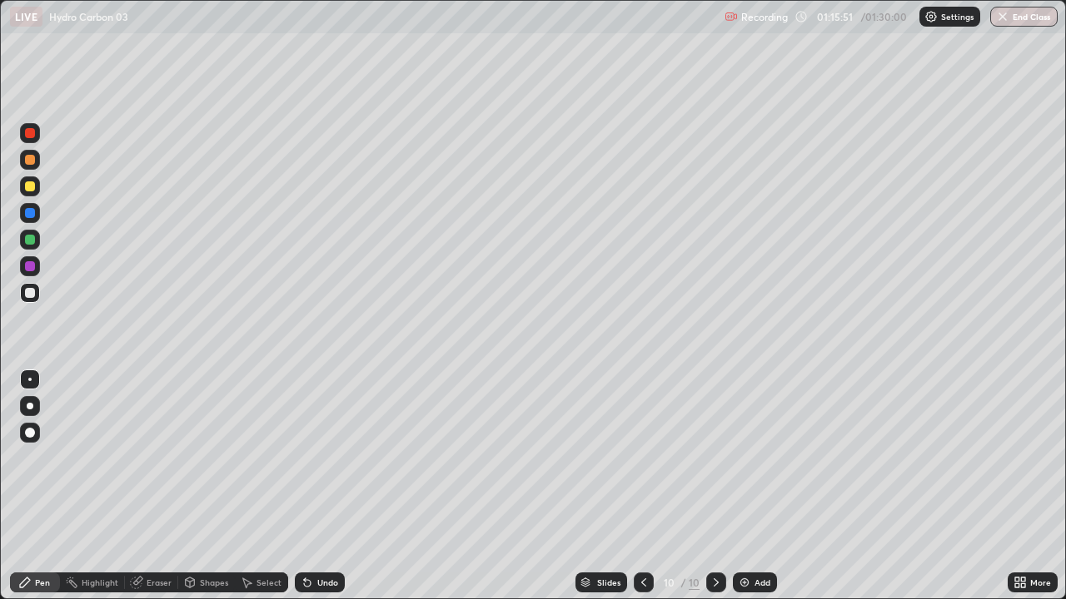
click at [738, 458] on img at bounding box center [744, 582] width 13 height 13
click at [307, 458] on icon at bounding box center [307, 583] width 7 height 7
click at [642, 458] on icon at bounding box center [644, 583] width 5 height 8
click at [706, 458] on div at bounding box center [716, 583] width 20 height 20
click at [644, 458] on div at bounding box center [644, 583] width 20 height 20
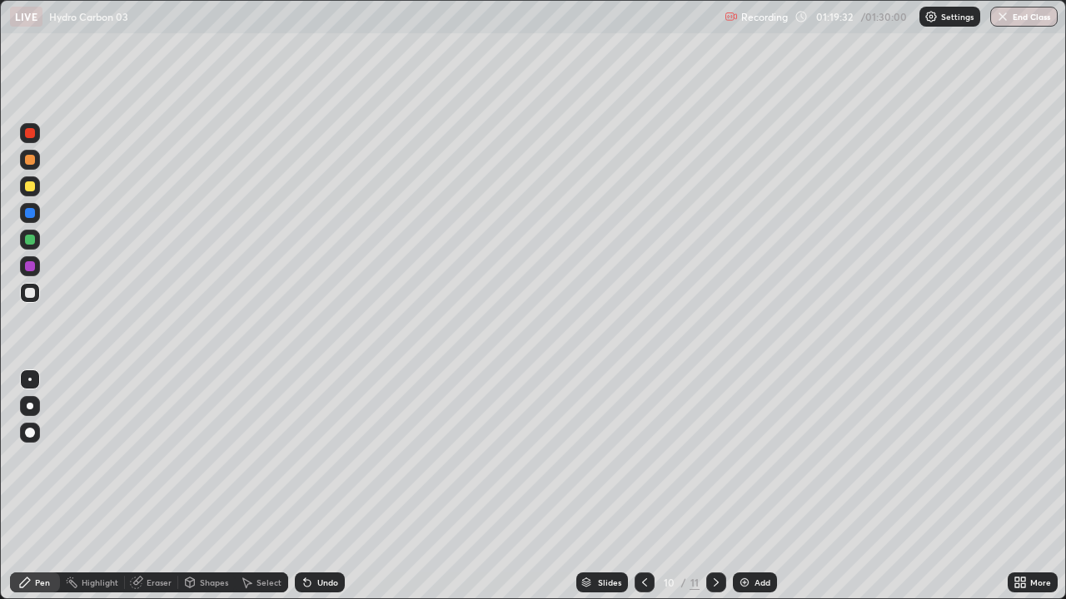
click at [714, 458] on icon at bounding box center [715, 582] width 13 height 13
click at [623, 458] on div "Slides" at bounding box center [602, 583] width 52 height 20
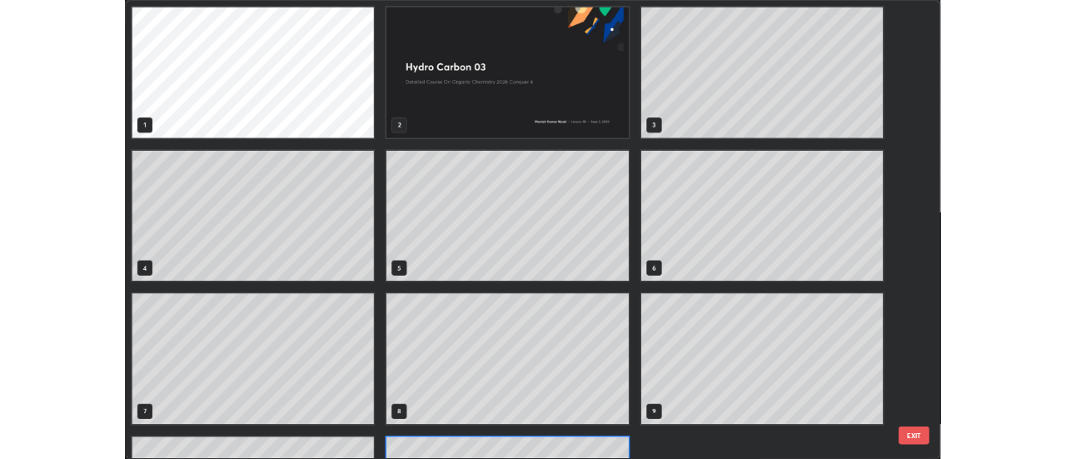
scroll to position [593, 1056]
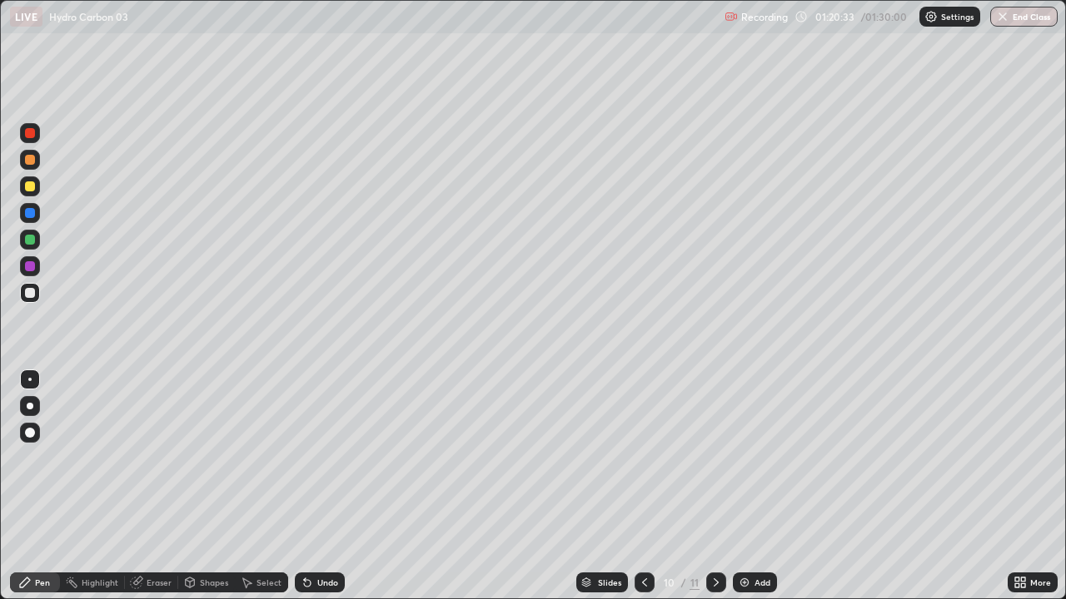
click at [714, 458] on icon at bounding box center [715, 582] width 13 height 13
click at [330, 458] on div "Undo" at bounding box center [327, 583] width 21 height 8
click at [763, 458] on div "Add" at bounding box center [762, 583] width 16 height 8
click at [152, 458] on div "Eraser" at bounding box center [159, 583] width 25 height 8
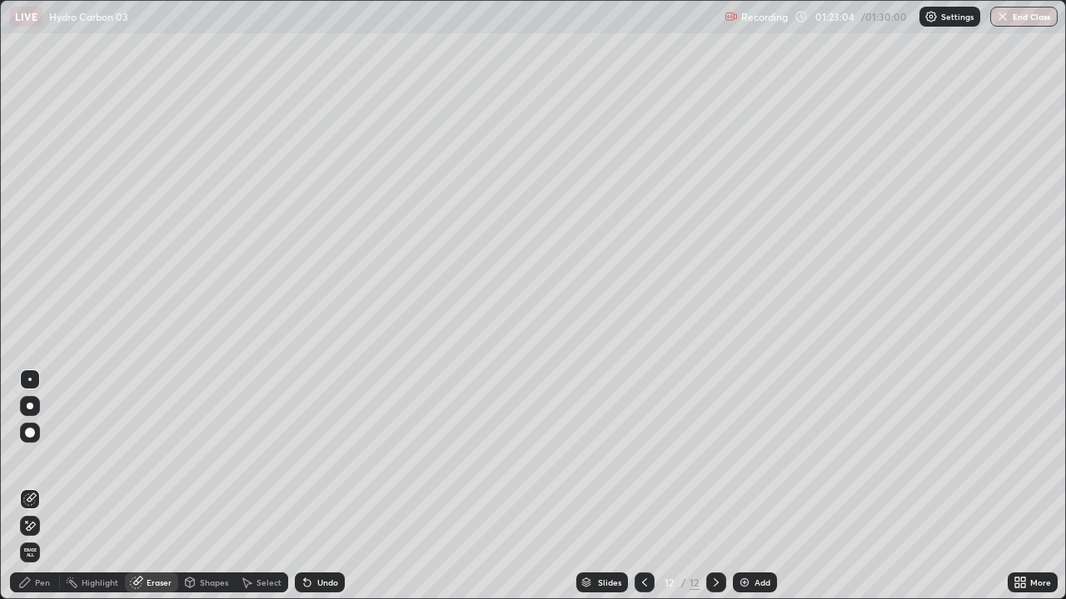
click at [47, 458] on div "Pen" at bounding box center [42, 583] width 15 height 8
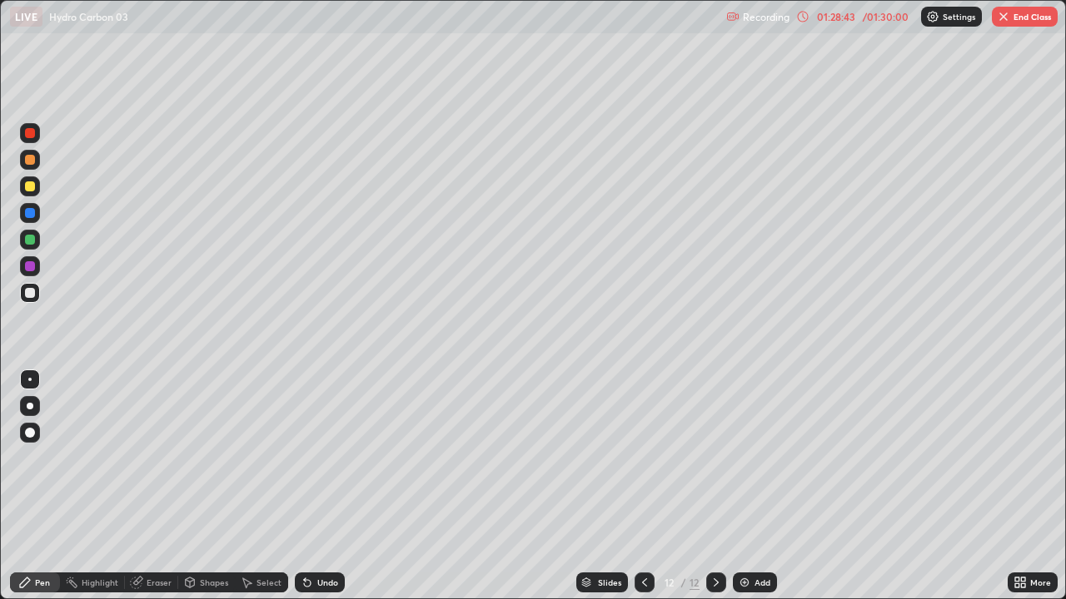
click at [744, 458] on img at bounding box center [744, 582] width 13 height 13
click at [307, 458] on icon at bounding box center [307, 582] width 13 height 13
click at [306, 458] on icon at bounding box center [307, 583] width 7 height 7
click at [305, 458] on icon at bounding box center [307, 583] width 7 height 7
click at [304, 458] on icon at bounding box center [307, 583] width 7 height 7
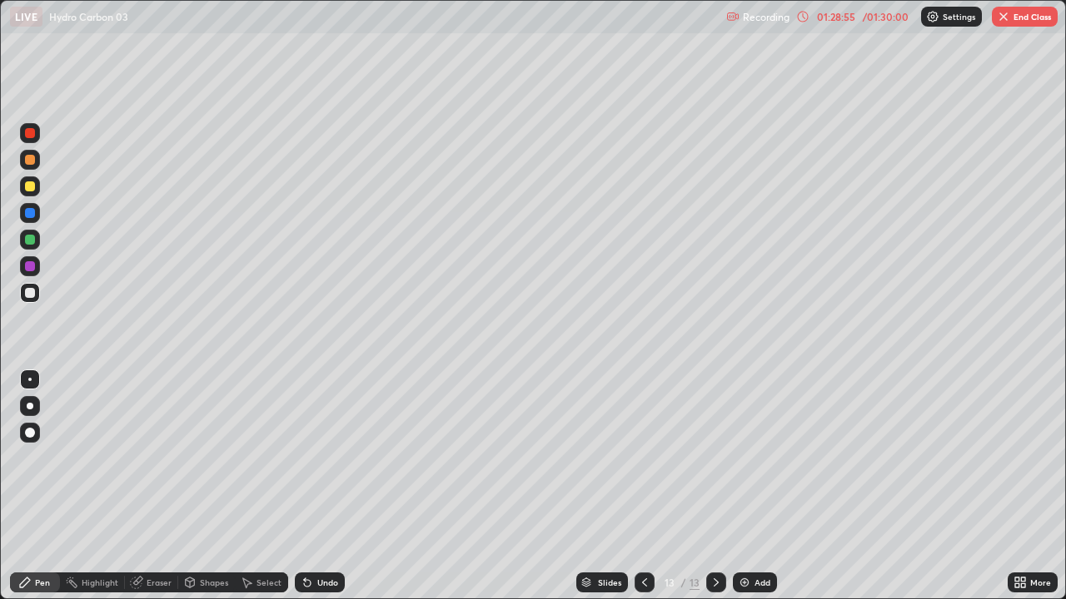
click at [305, 458] on icon at bounding box center [307, 583] width 7 height 7
click at [310, 458] on icon at bounding box center [307, 582] width 13 height 13
click at [307, 458] on icon at bounding box center [307, 582] width 13 height 13
click at [305, 458] on icon at bounding box center [307, 583] width 7 height 7
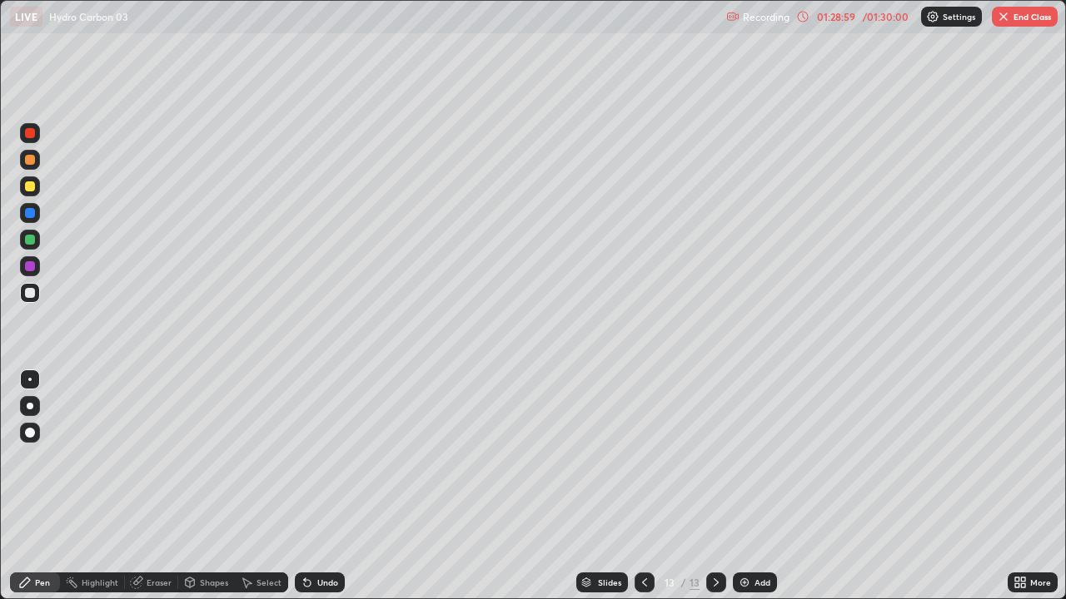
click at [310, 458] on div "Undo" at bounding box center [320, 583] width 50 height 20
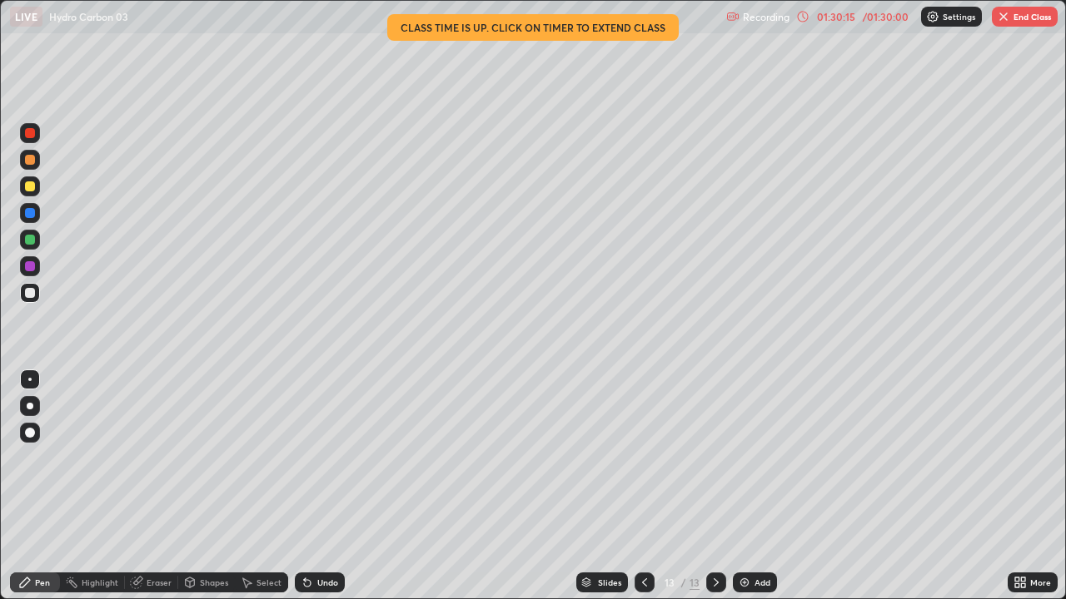
click at [333, 458] on div "Undo" at bounding box center [327, 583] width 21 height 8
click at [165, 458] on div "Eraser" at bounding box center [159, 583] width 25 height 8
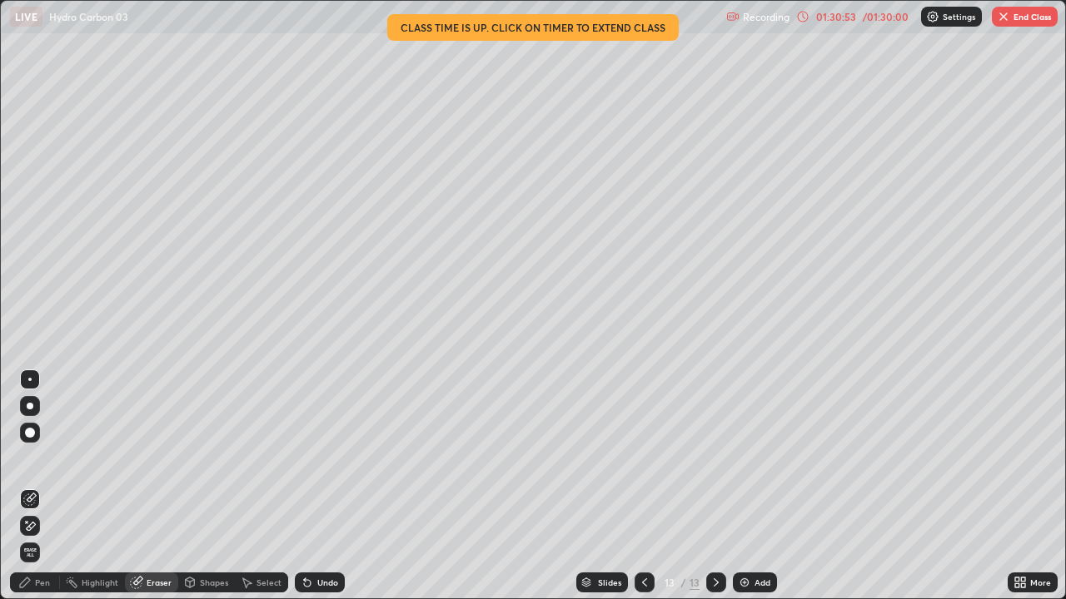
click at [47, 458] on div "Pen" at bounding box center [42, 583] width 15 height 8
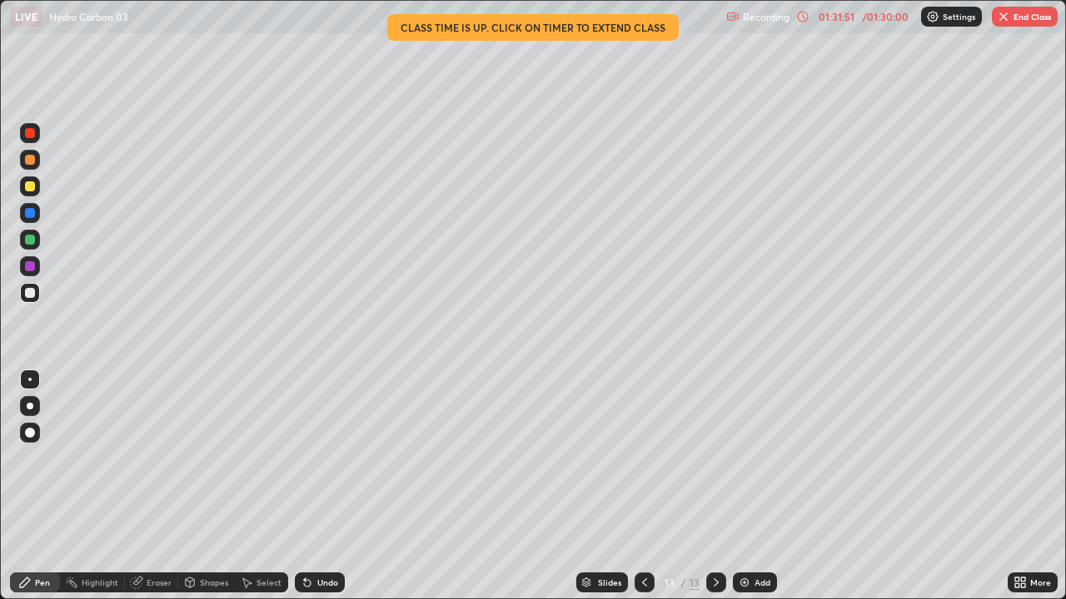
click at [740, 458] on img at bounding box center [744, 582] width 13 height 13
click at [803, 16] on icon at bounding box center [802, 16] width 13 height 13
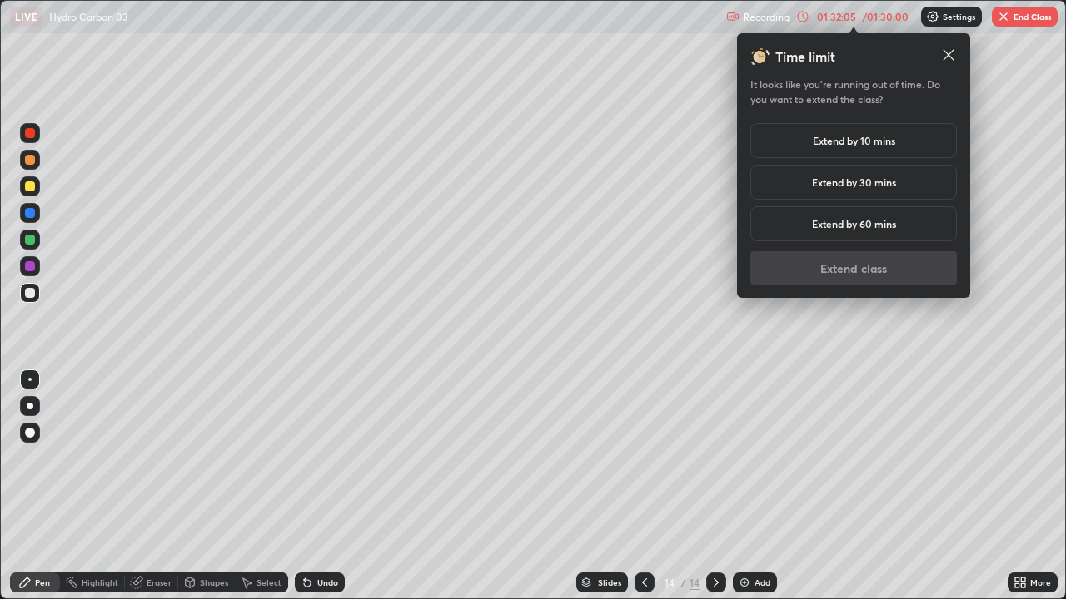
click at [855, 182] on h5 "Extend by 30 mins" at bounding box center [854, 182] width 84 height 15
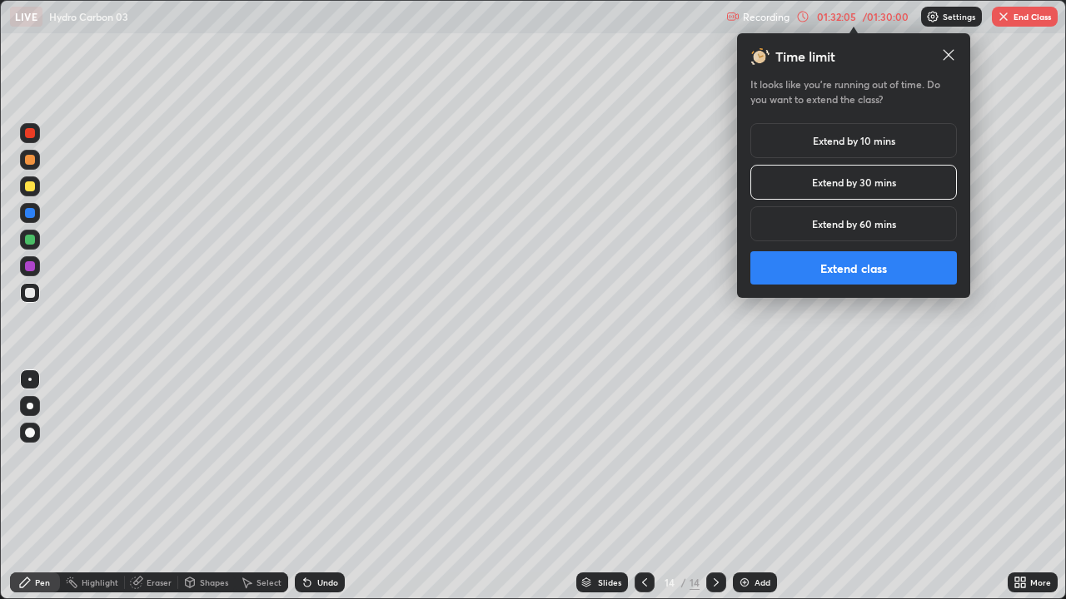
click at [862, 273] on button "Extend class" at bounding box center [853, 267] width 206 height 33
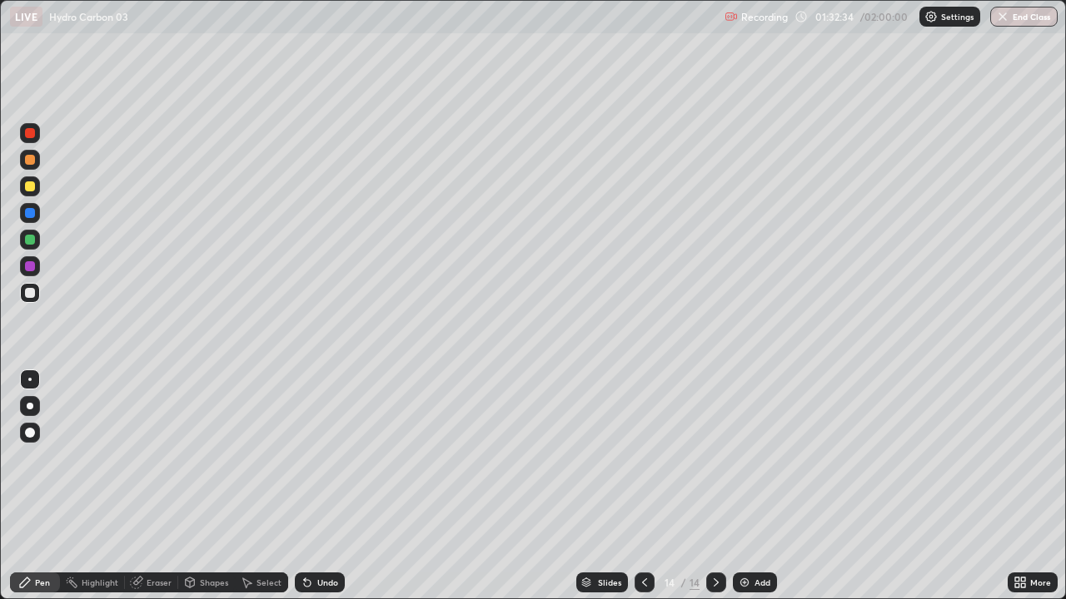
click at [339, 458] on div "Undo" at bounding box center [320, 583] width 50 height 20
click at [331, 458] on div "Undo" at bounding box center [327, 583] width 21 height 8
click at [160, 458] on div "Eraser" at bounding box center [159, 583] width 25 height 8
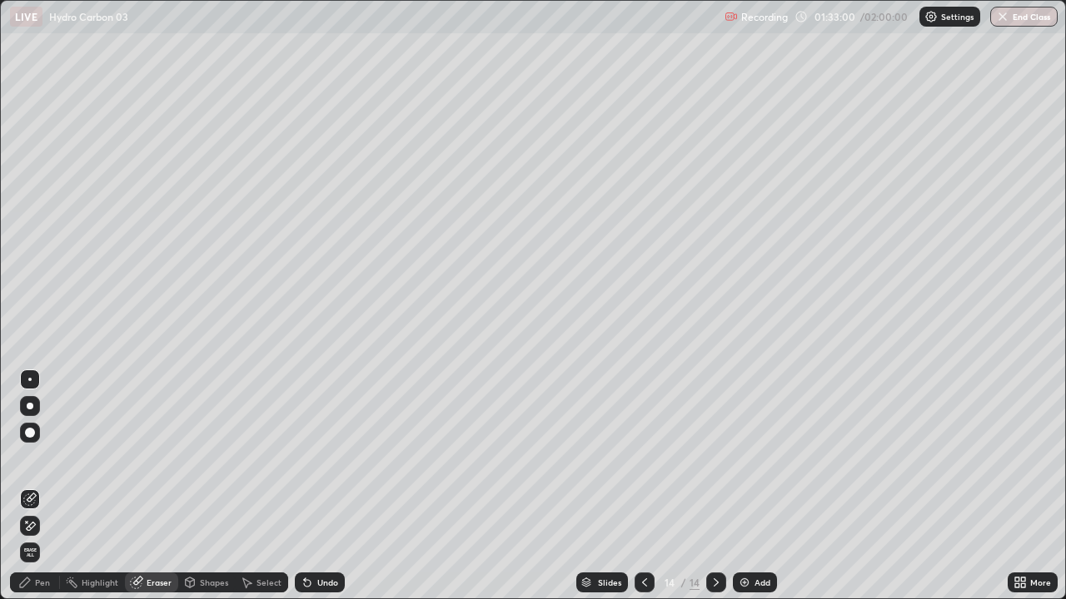
click at [48, 458] on div "Pen" at bounding box center [42, 583] width 15 height 8
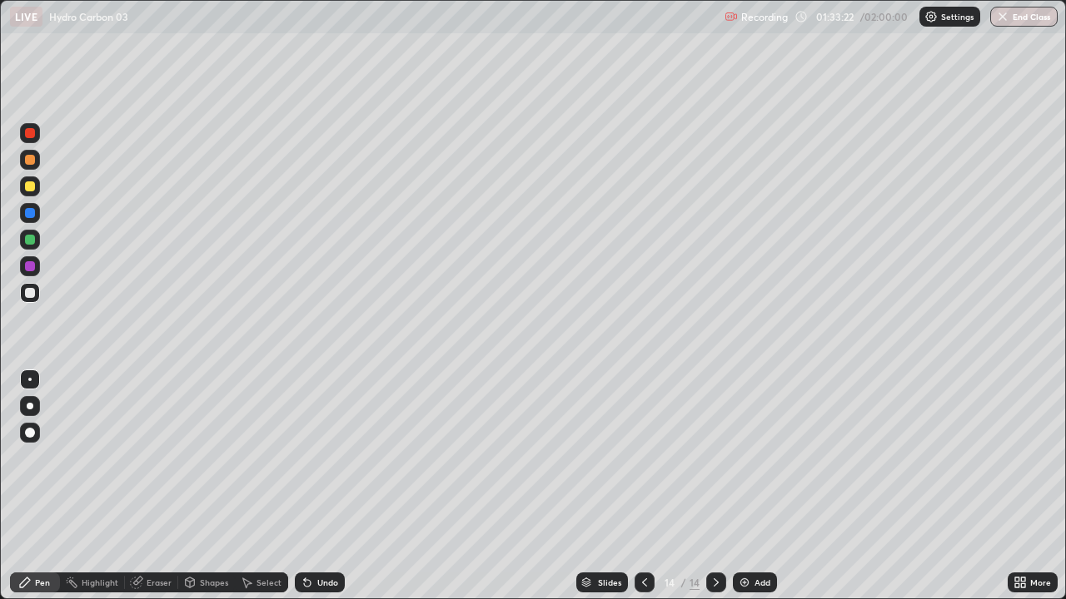
click at [326, 458] on div "Undo" at bounding box center [327, 583] width 21 height 8
click at [331, 458] on div "Undo" at bounding box center [320, 583] width 50 height 20
click at [166, 458] on div "Eraser" at bounding box center [159, 583] width 25 height 8
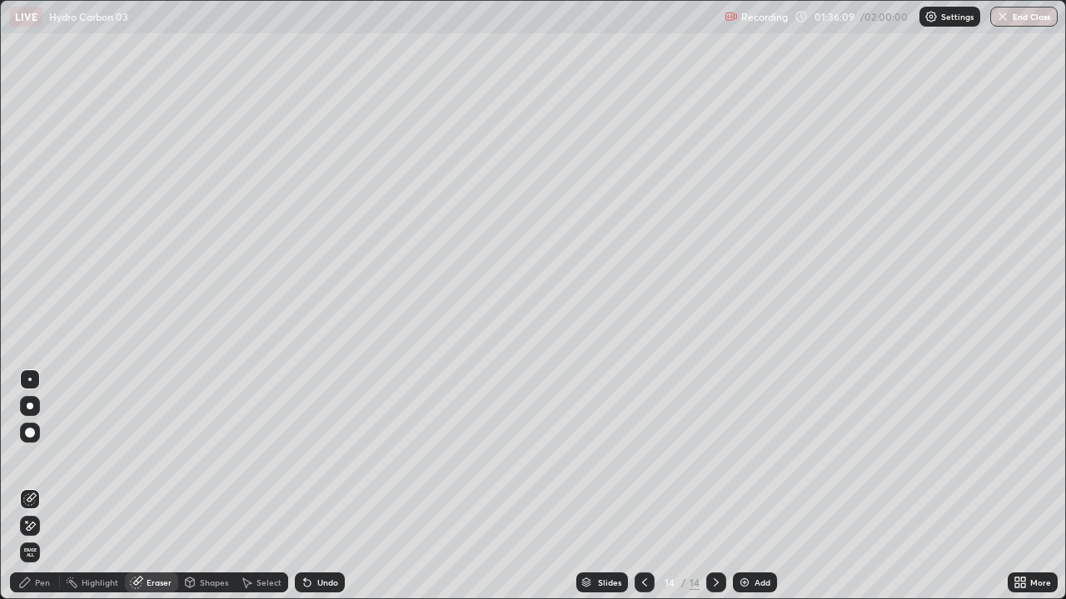
click at [53, 458] on div "Pen" at bounding box center [35, 583] width 50 height 20
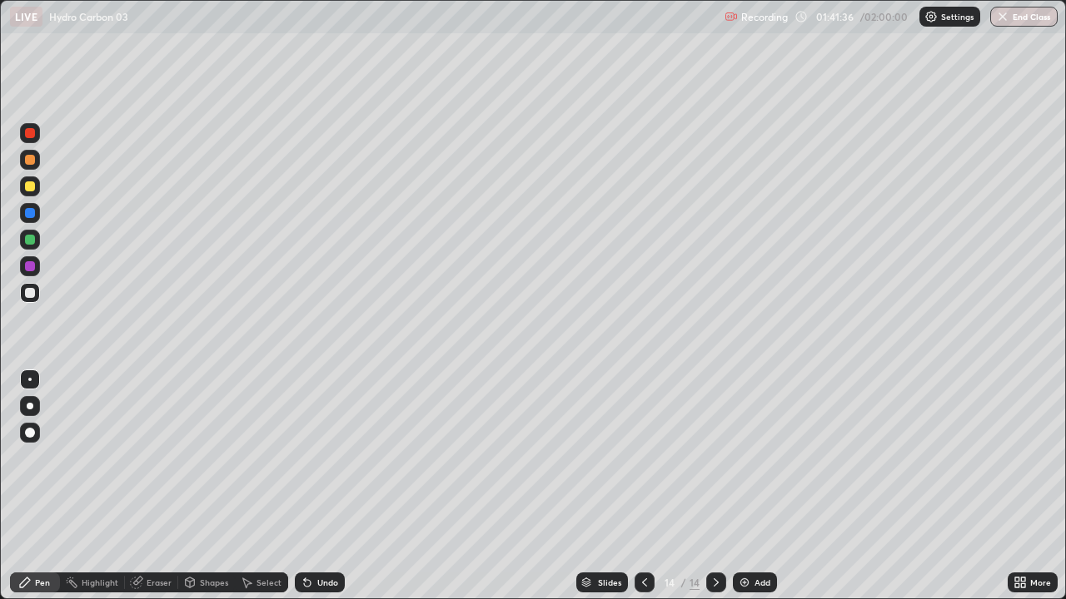
click at [745, 458] on img at bounding box center [744, 582] width 13 height 13
click at [304, 458] on icon at bounding box center [305, 580] width 2 height 2
click at [308, 458] on div "Undo" at bounding box center [320, 583] width 50 height 20
click at [317, 458] on div "Undo" at bounding box center [327, 583] width 21 height 8
click at [270, 458] on div "Select" at bounding box center [268, 583] width 25 height 8
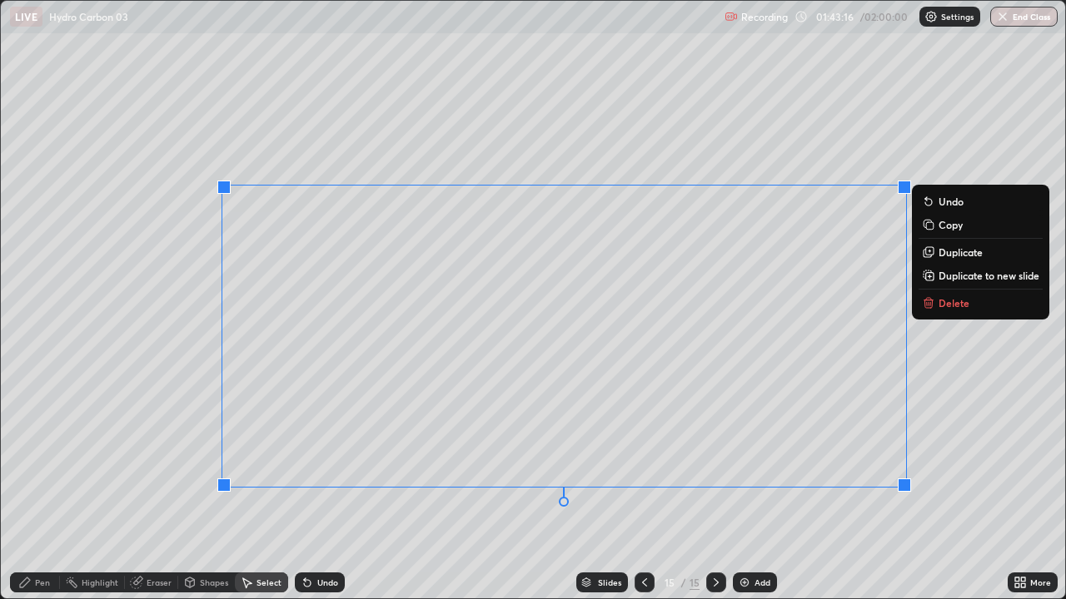
click at [947, 307] on p "Delete" at bounding box center [953, 302] width 31 height 13
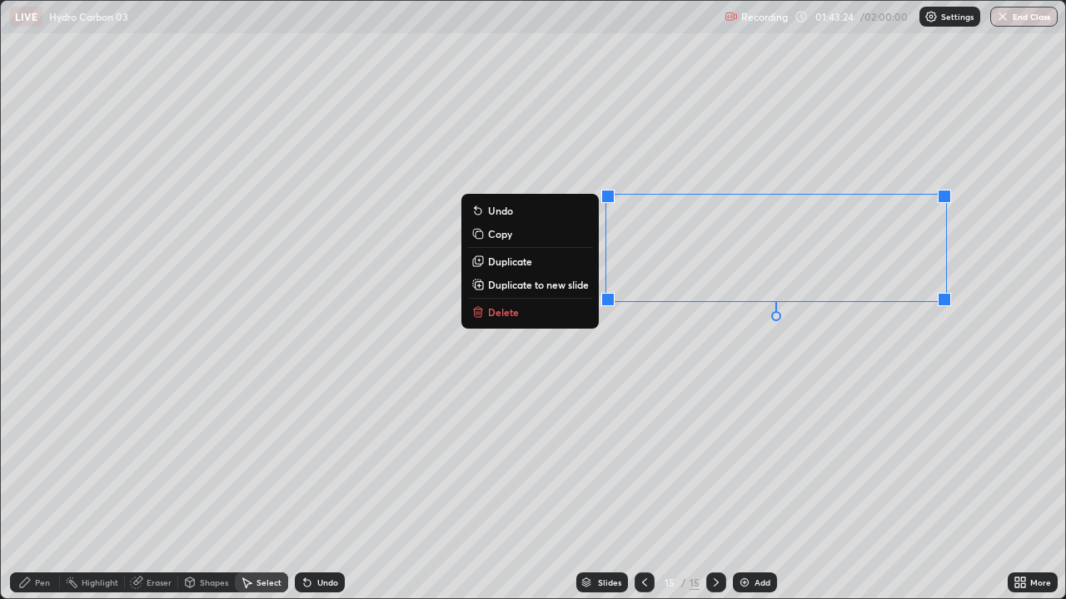
click at [529, 316] on button "Delete" at bounding box center [530, 312] width 124 height 20
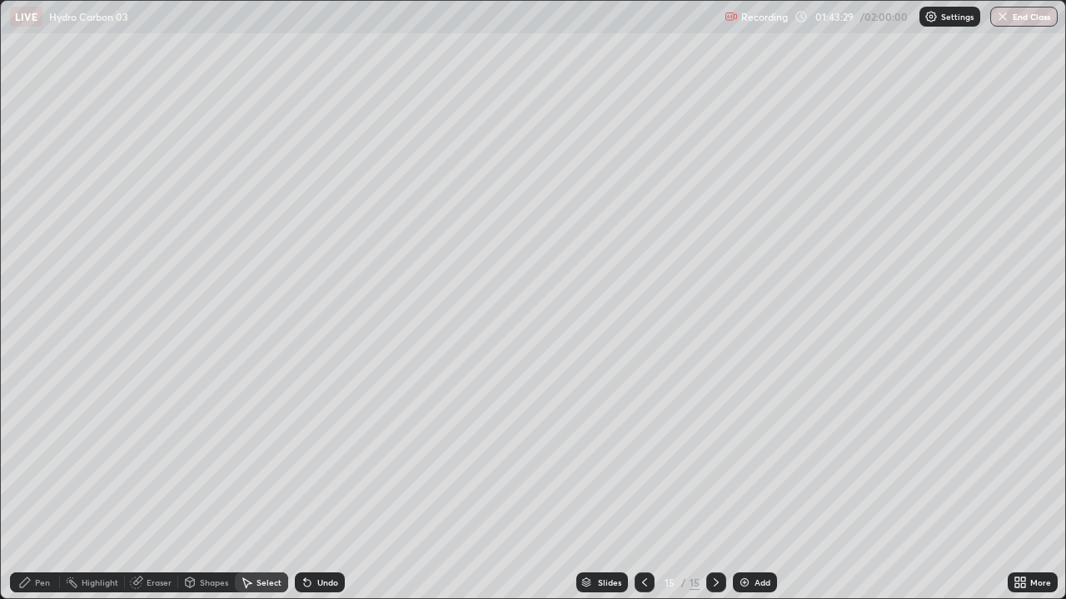
click at [53, 458] on div "Pen" at bounding box center [35, 583] width 50 height 20
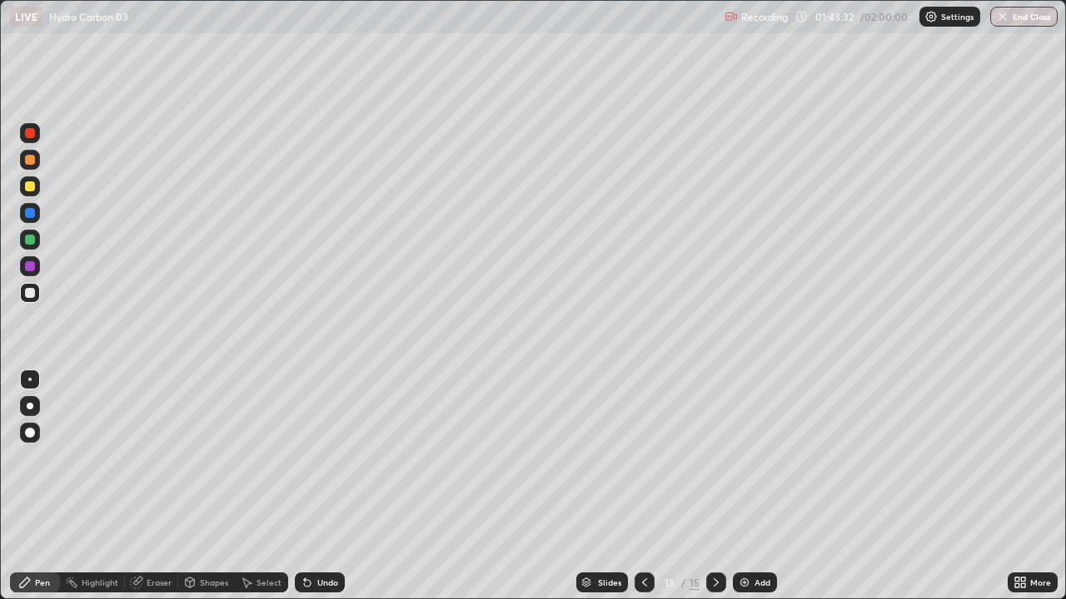
click at [307, 458] on icon at bounding box center [307, 583] width 7 height 7
click at [140, 458] on icon at bounding box center [136, 582] width 13 height 13
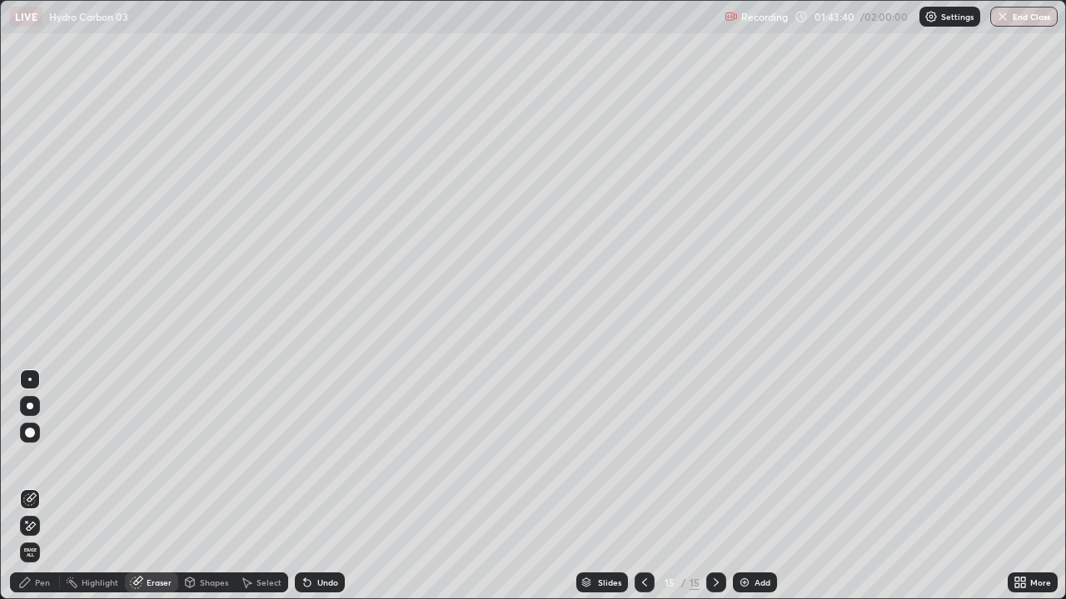
click at [50, 458] on div "Pen" at bounding box center [35, 583] width 50 height 20
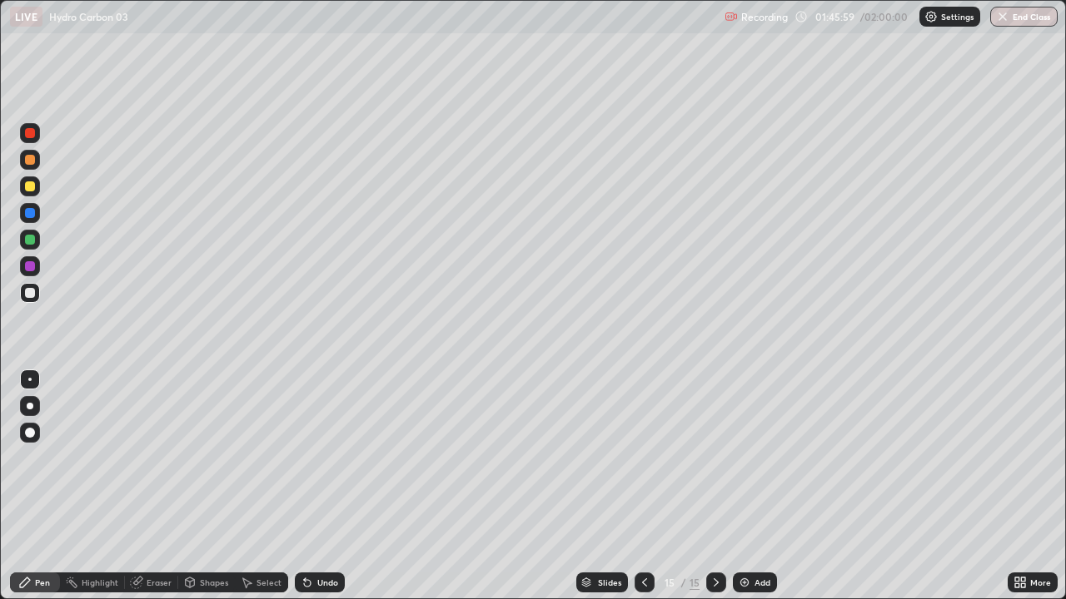
click at [643, 458] on icon at bounding box center [644, 582] width 13 height 13
click at [638, 458] on icon at bounding box center [644, 582] width 13 height 13
click at [713, 458] on icon at bounding box center [715, 582] width 13 height 13
click at [997, 20] on img "button" at bounding box center [1002, 16] width 13 height 13
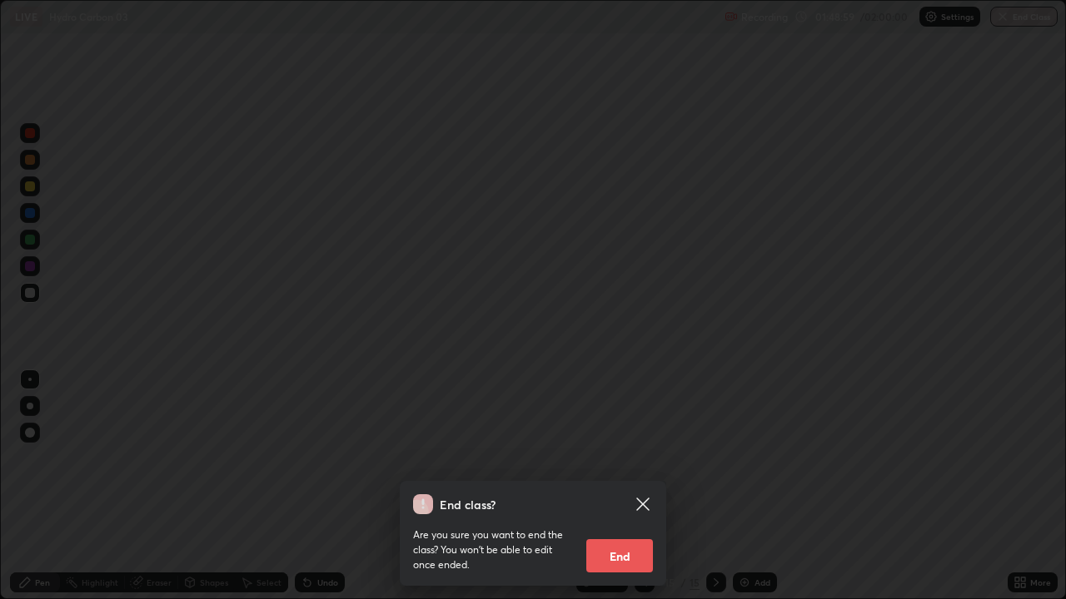
click at [636, 458] on button "End" at bounding box center [619, 555] width 67 height 33
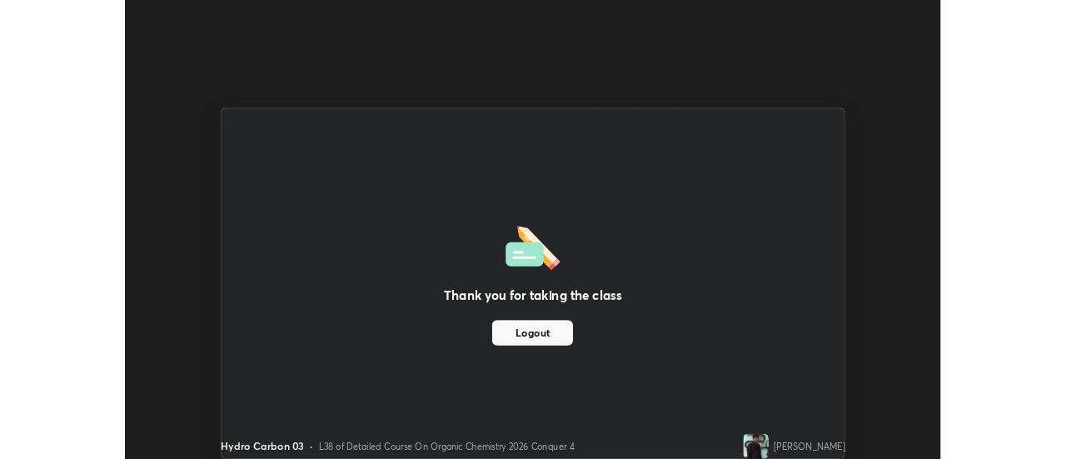
scroll to position [82794, 82187]
